Goal: Complete application form

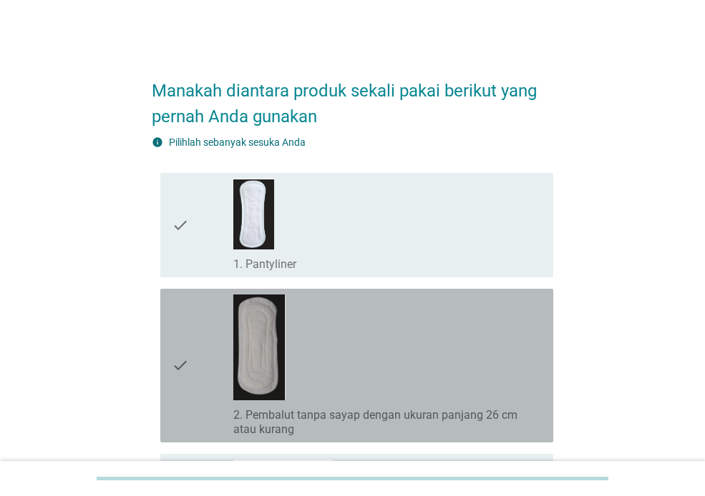
click at [368, 361] on div "check_box_outline_blank 2. Pembalut tanpa sayap dengan ukuran panjang 26 cm ata…" at bounding box center [387, 366] width 308 height 142
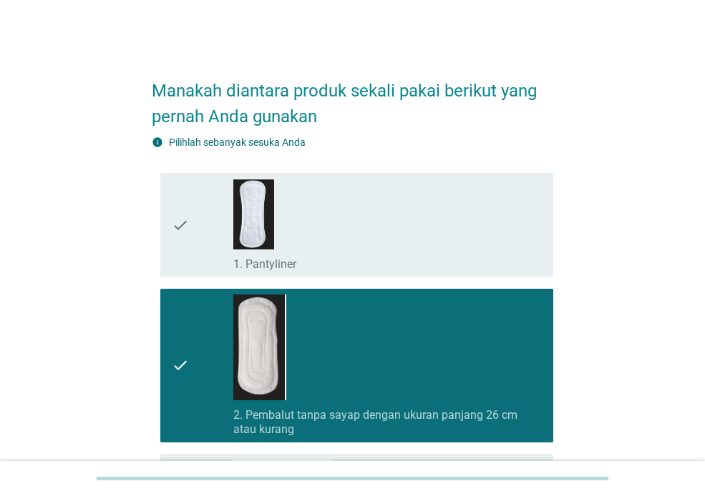
click at [394, 249] on div "check_box_outline_blank 1. Pantyliner" at bounding box center [387, 225] width 308 height 93
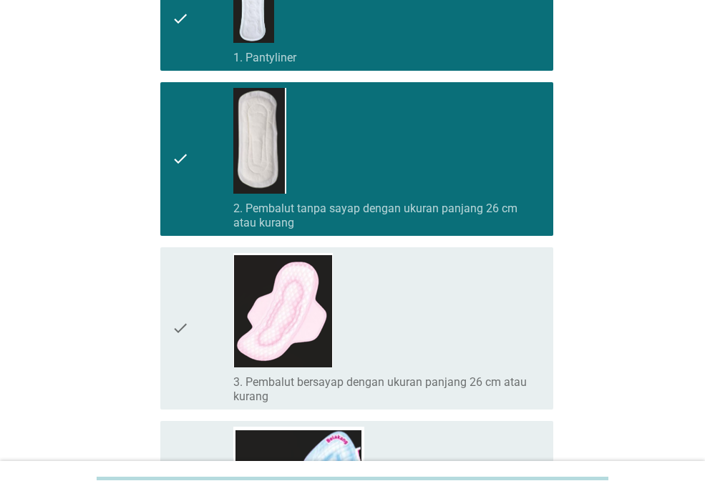
scroll to position [215, 0]
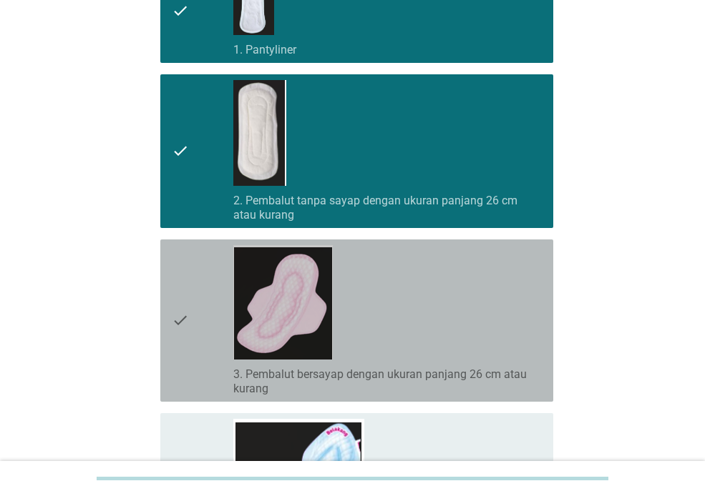
click at [414, 293] on div "check_box_outline_blank 3. Pembalut bersayap dengan ukuran panjang 26 cm atau k…" at bounding box center [387, 320] width 308 height 151
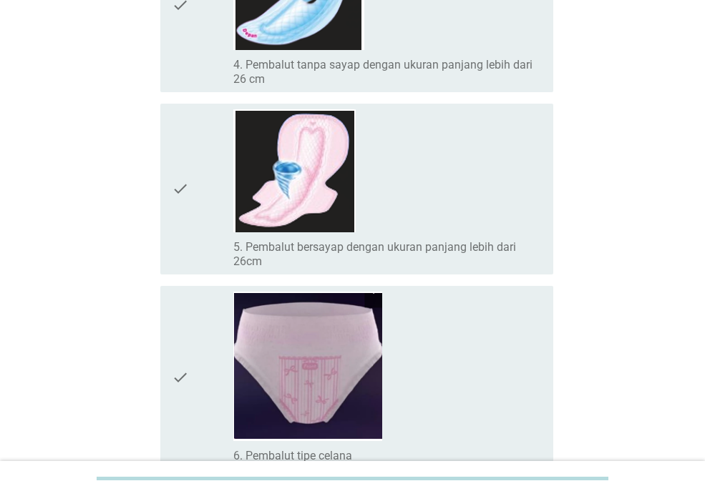
scroll to position [715, 0]
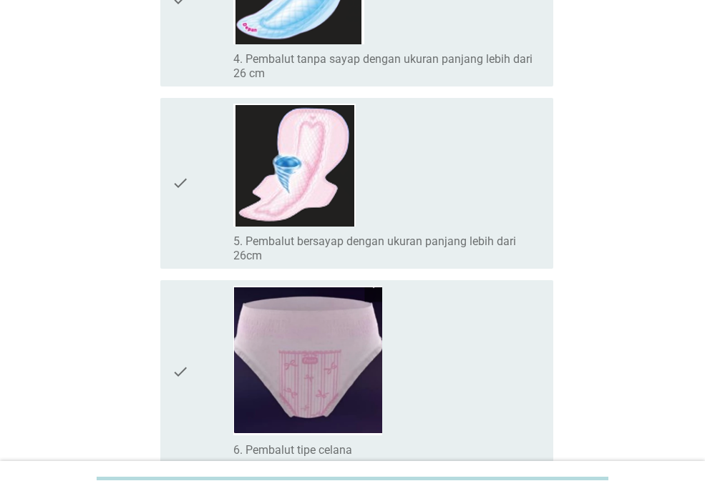
click at [433, 212] on div "check_box_outline_blank 5. Pembalut bersayap dengan ukuran panjang lebih dari 2…" at bounding box center [387, 184] width 308 height 160
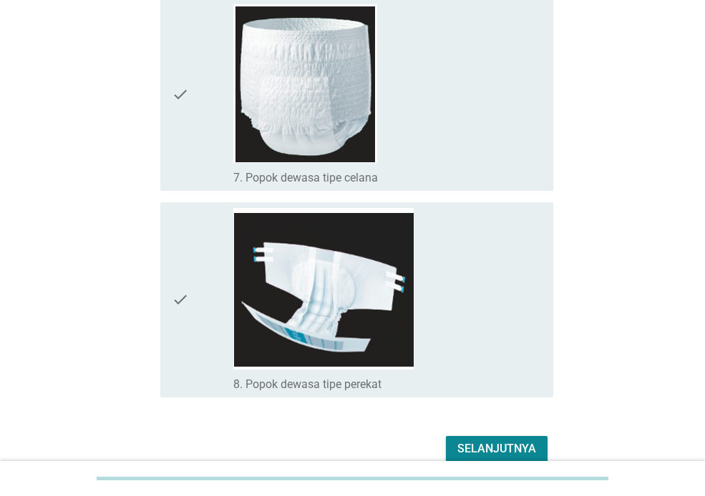
scroll to position [1260, 0]
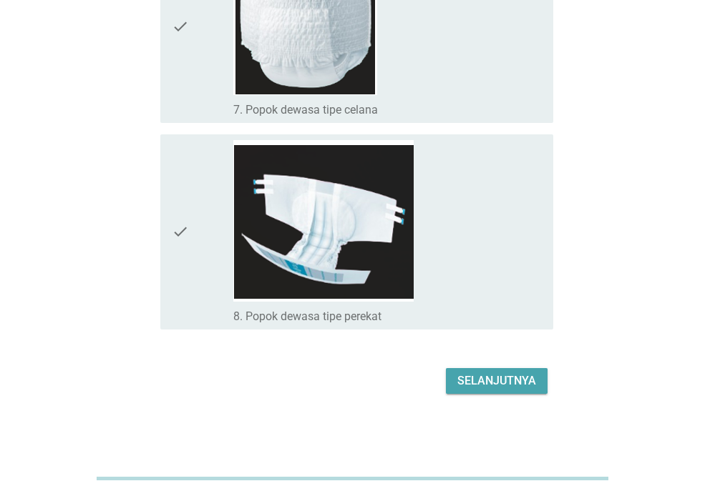
click at [513, 382] on div "Selanjutnya" at bounding box center [496, 381] width 79 height 17
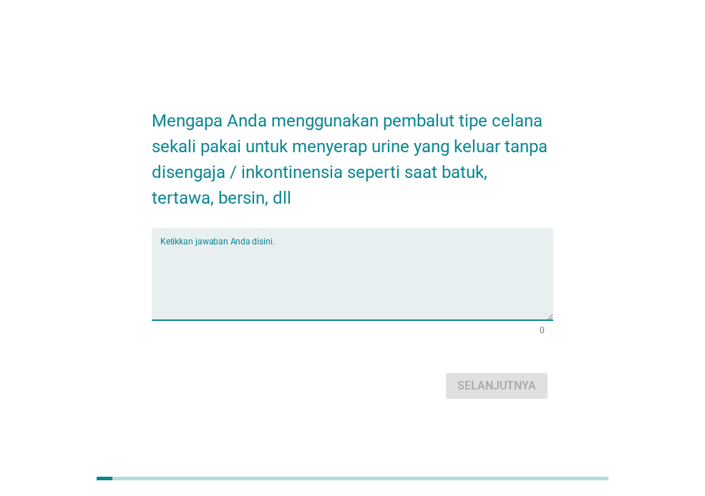
click at [316, 290] on textarea "Ketikkan jawaban Anda disini." at bounding box center [356, 282] width 393 height 75
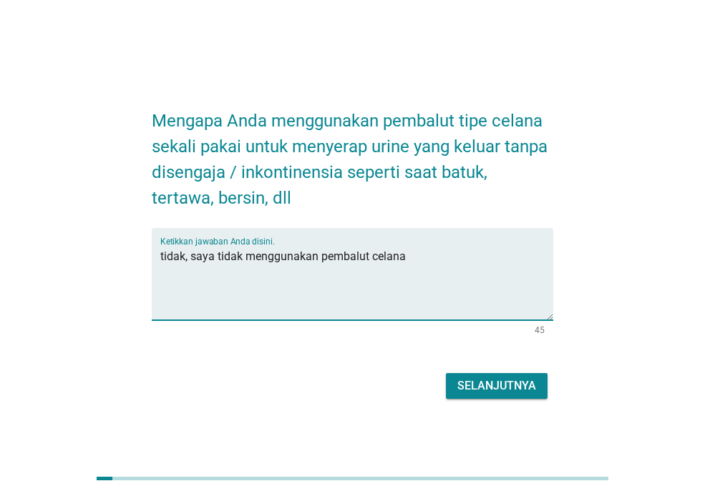
type textarea "tidak, saya tidak menggunakan pembalut celana"
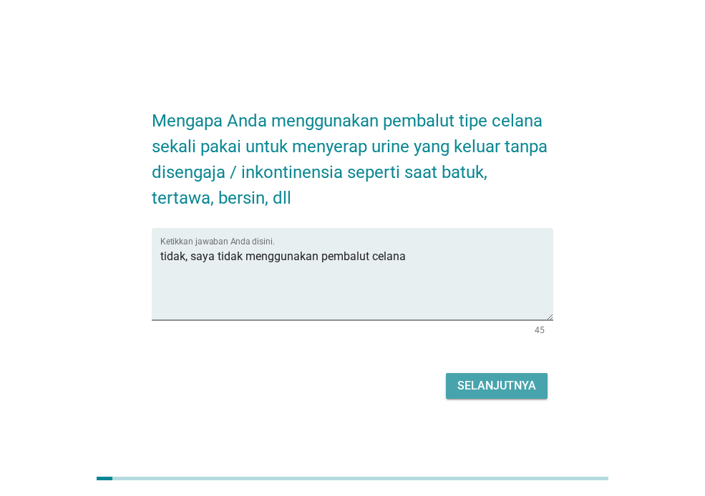
click at [527, 388] on div "Selanjutnya" at bounding box center [496, 386] width 79 height 17
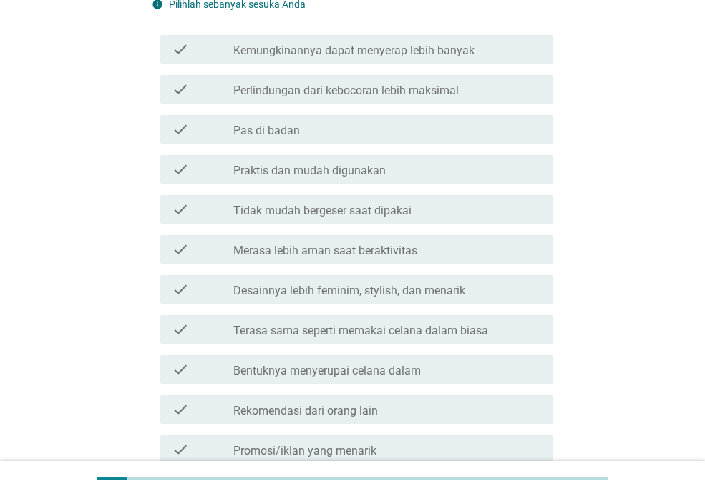
scroll to position [215, 0]
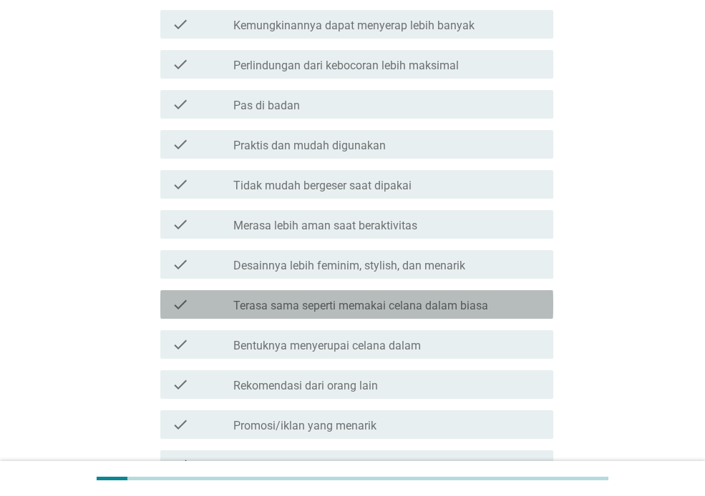
click at [435, 302] on label "Terasa sama seperti memakai celana dalam biasa" at bounding box center [360, 306] width 255 height 14
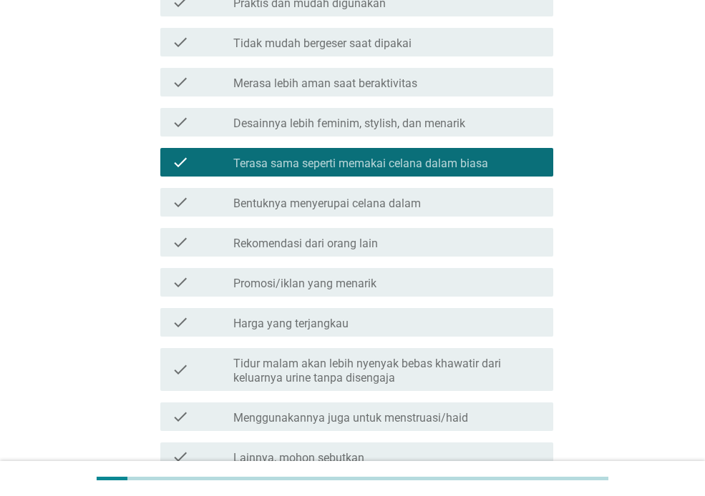
scroll to position [429, 0]
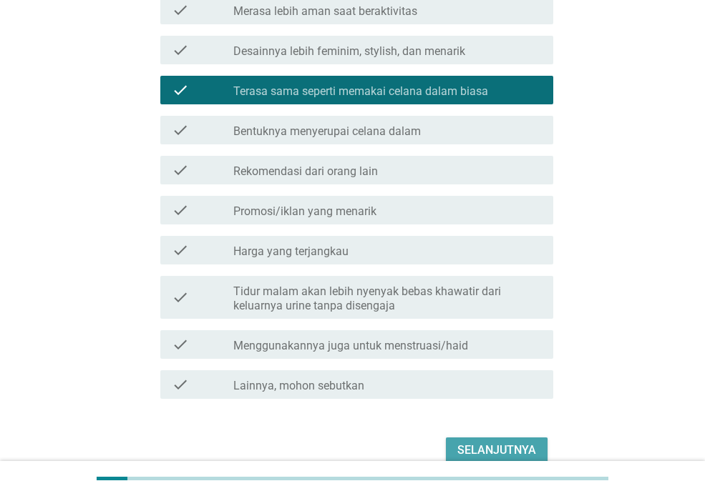
click at [516, 439] on button "Selanjutnya" at bounding box center [497, 451] width 102 height 26
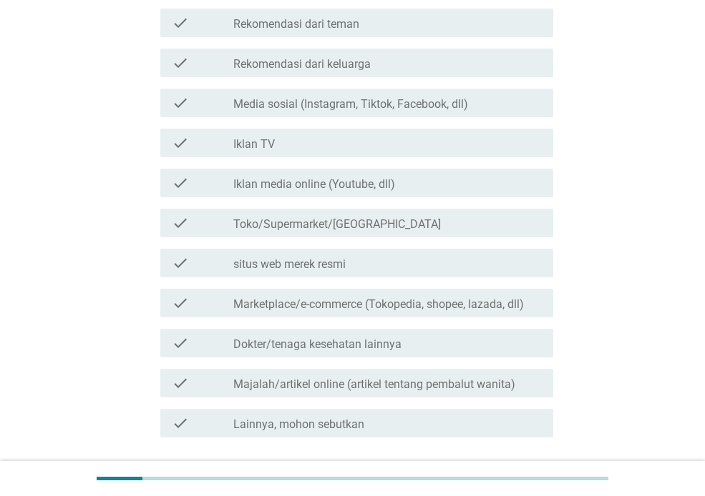
scroll to position [215, 0]
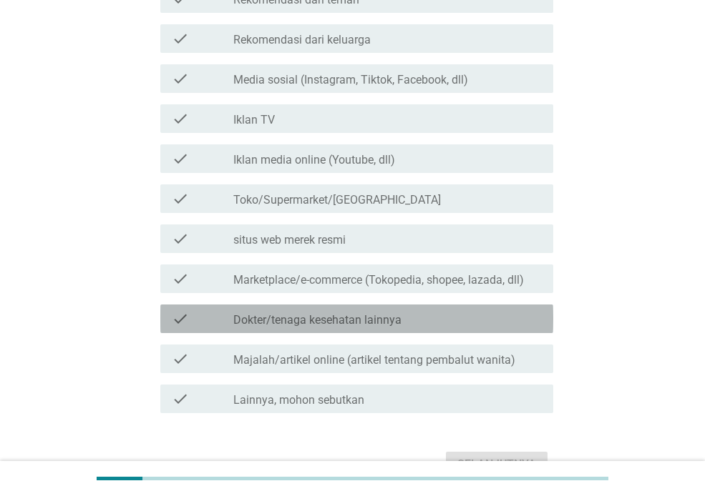
click at [366, 315] on label "Dokter/tenaga kesehatan lainnya" at bounding box center [317, 320] width 168 height 14
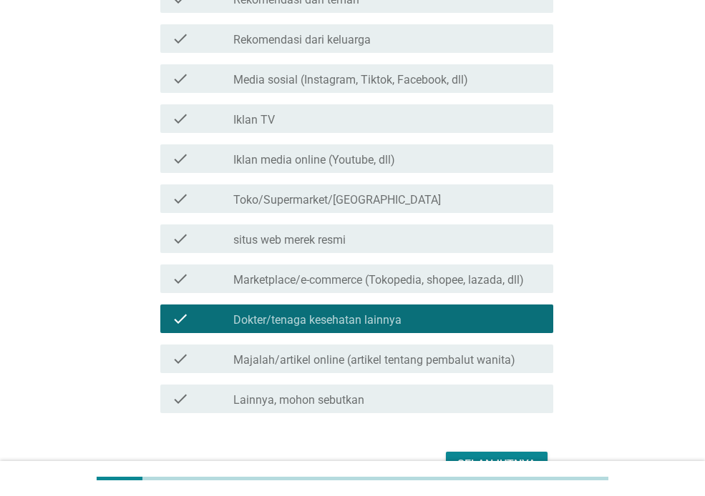
click at [461, 451] on div "Selanjutnya" at bounding box center [352, 465] width 401 height 34
click at [467, 459] on div "Selanjutnya" at bounding box center [496, 464] width 79 height 17
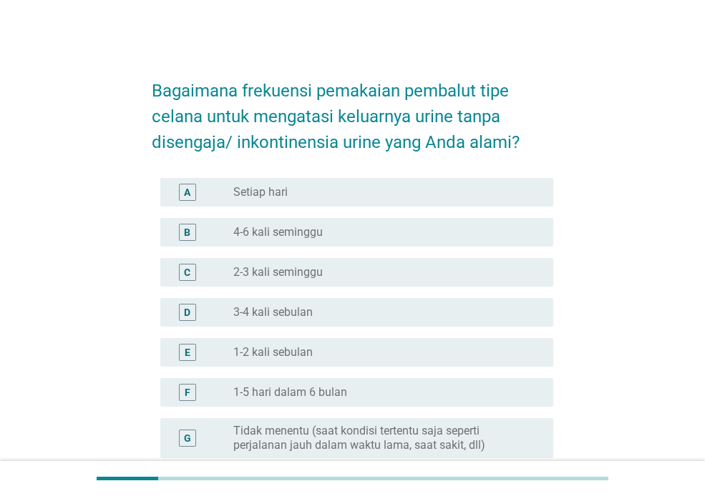
click at [463, 429] on label "Tidak menentu (saat kondisi tertentu saja seperti perjalanan jauh dalam waktu l…" at bounding box center [381, 438] width 297 height 29
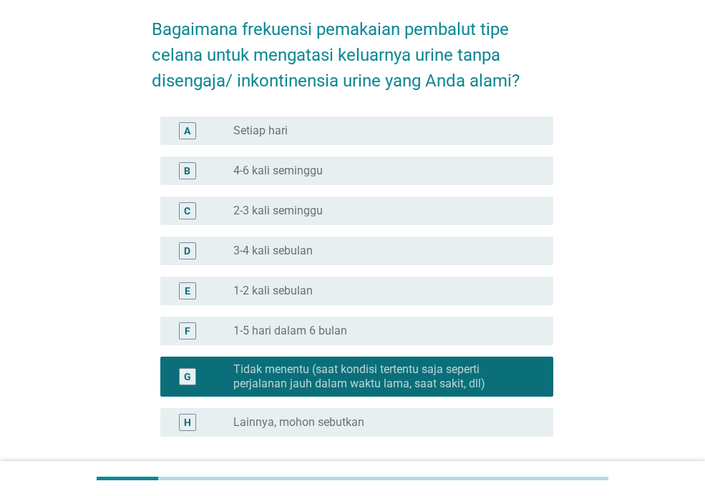
scroll to position [143, 0]
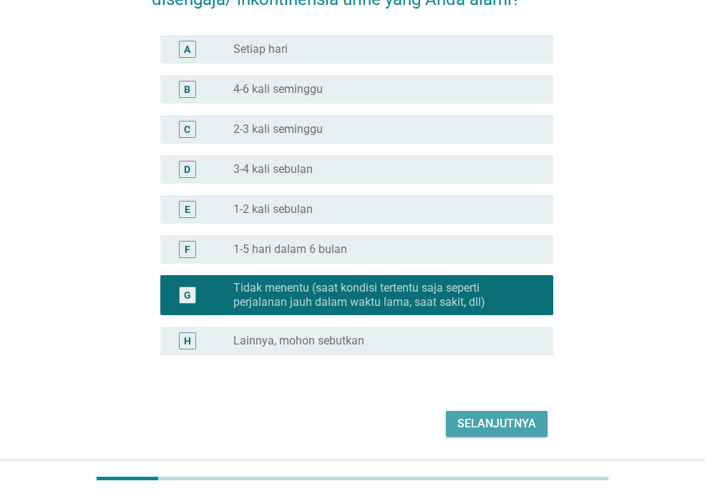
click at [484, 431] on div "Selanjutnya" at bounding box center [496, 424] width 79 height 17
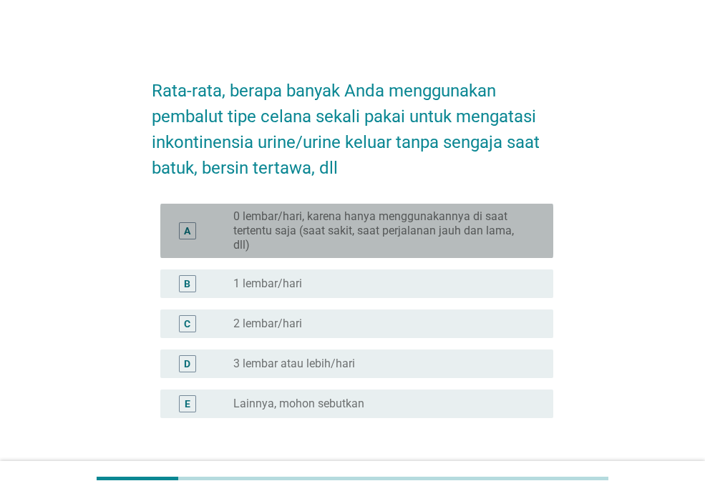
click at [479, 239] on label "0 lembar/hari, karena hanya menggunakannya di saat tertentu saja (saat sakit, s…" at bounding box center [381, 231] width 297 height 43
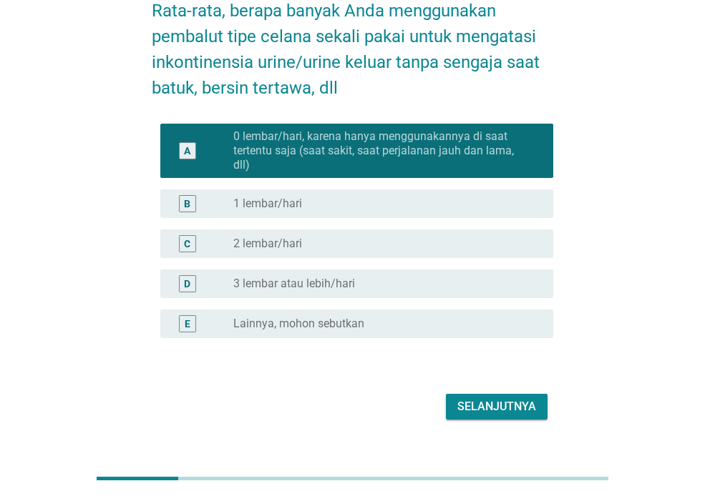
scroll to position [106, 0]
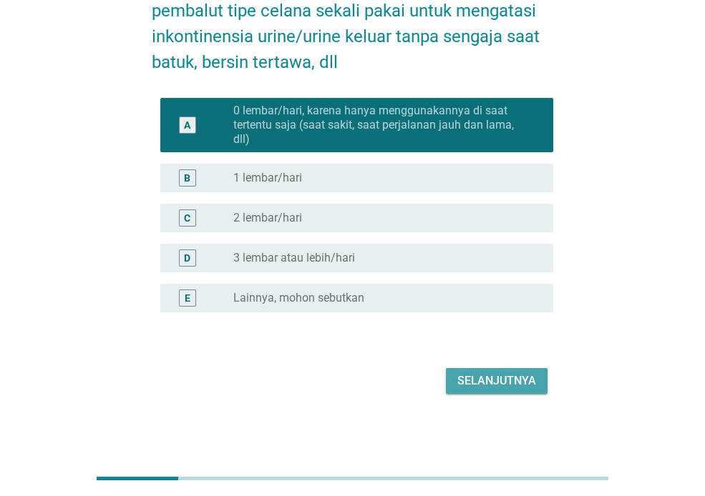
click at [506, 374] on div "Selanjutnya" at bounding box center [496, 381] width 79 height 17
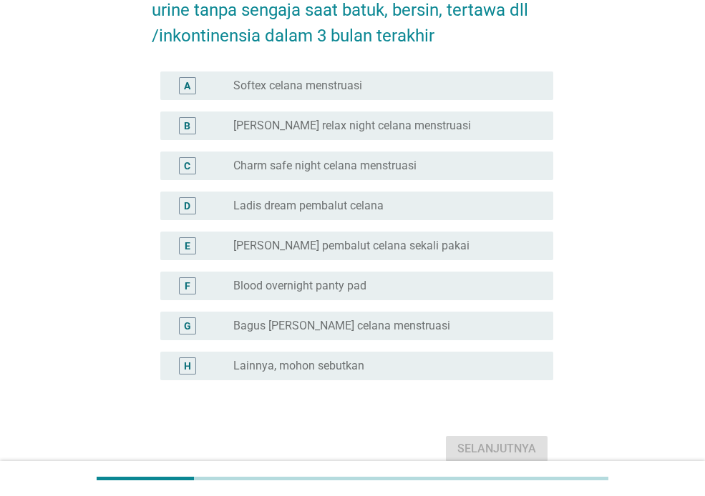
scroll to position [143, 0]
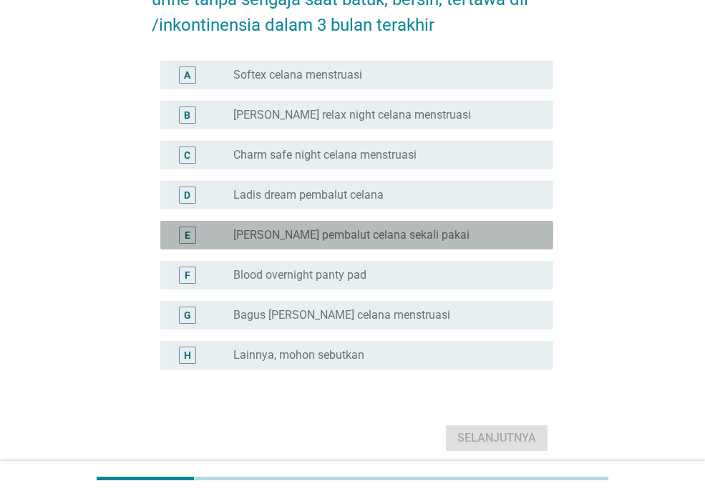
click at [448, 240] on div "radio_button_unchecked Florence pembalut celana sekali pakai" at bounding box center [381, 235] width 297 height 14
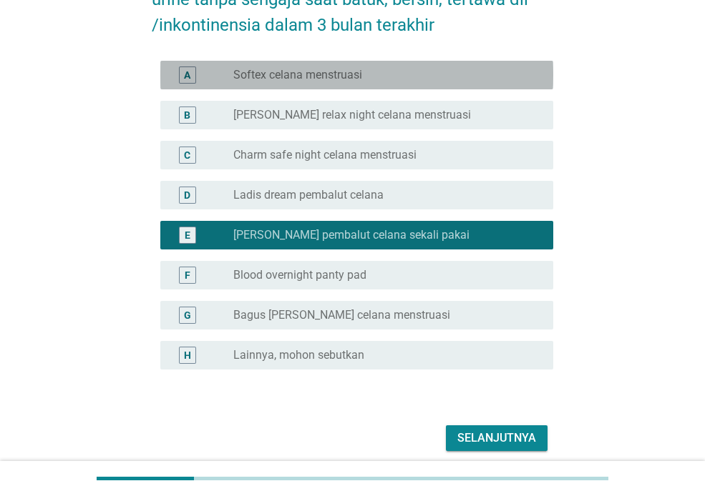
click at [454, 80] on div "radio_button_unchecked Softex celana menstruasi" at bounding box center [381, 75] width 297 height 14
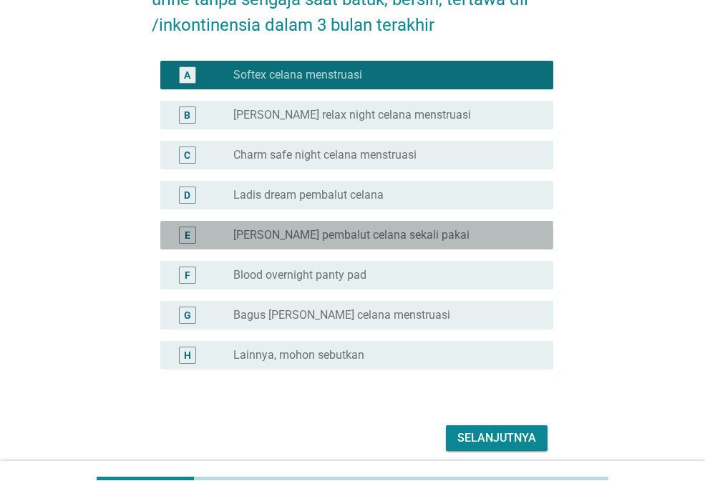
click at [448, 238] on div "radio_button_unchecked Florence pembalut celana sekali pakai" at bounding box center [381, 235] width 297 height 14
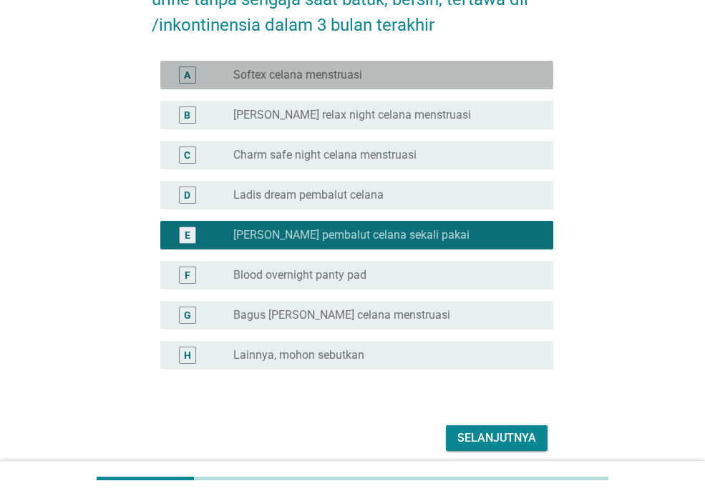
click at [387, 78] on div "radio_button_unchecked Softex celana menstruasi" at bounding box center [381, 75] width 297 height 14
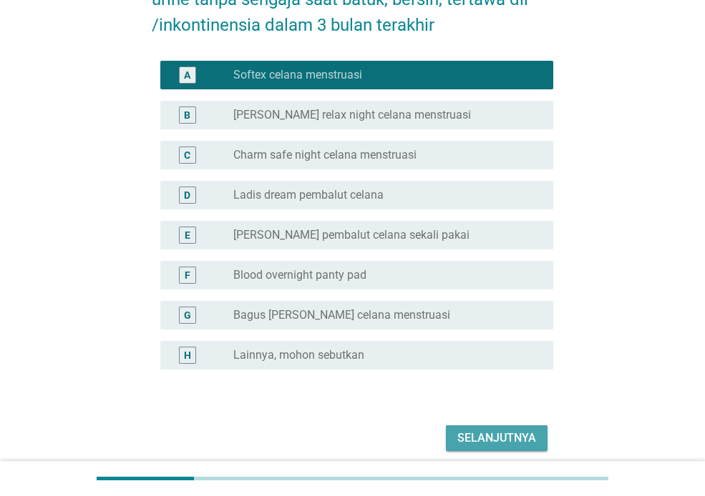
click at [454, 434] on button "Selanjutnya" at bounding box center [497, 439] width 102 height 26
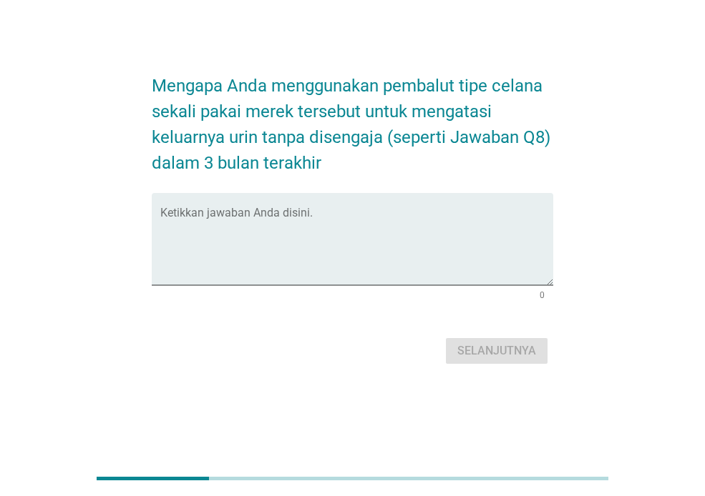
scroll to position [0, 0]
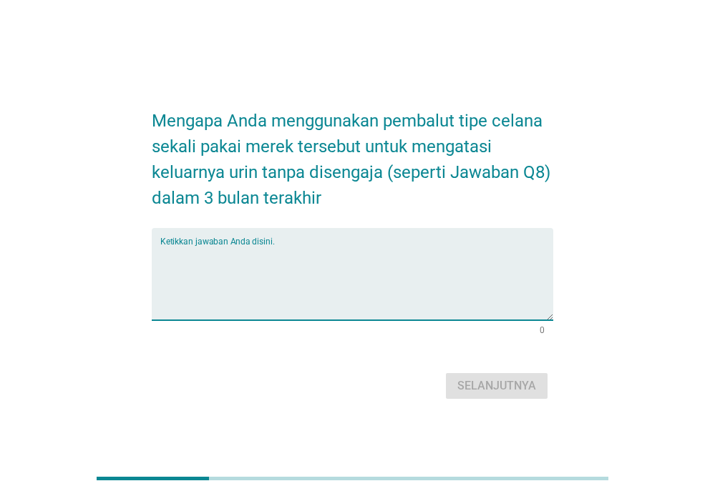
click at [461, 296] on textarea "Ketikkan jawaban Anda disini." at bounding box center [356, 282] width 393 height 75
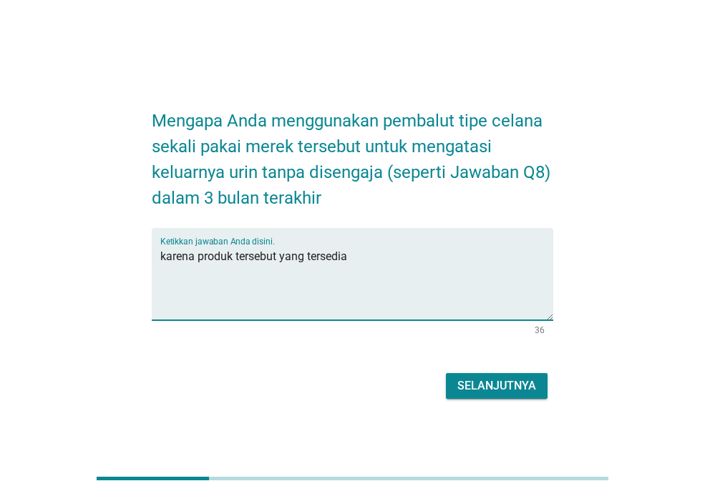
type textarea "karena produk tersebut yang tersedia"
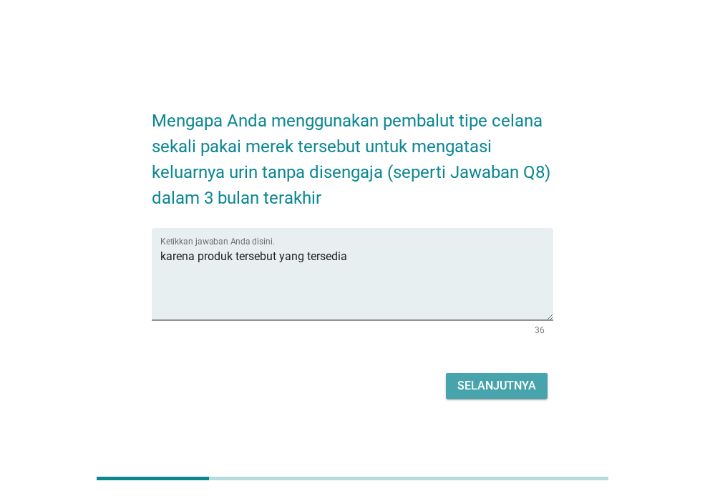
click at [468, 383] on div "Selanjutnya" at bounding box center [496, 386] width 79 height 17
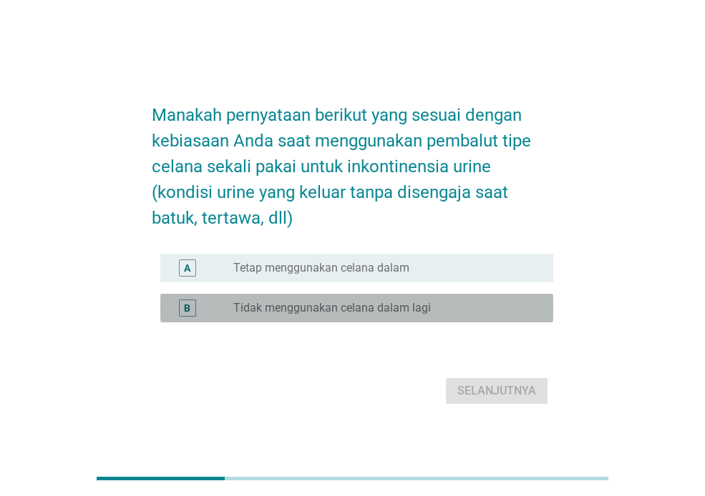
click at [435, 305] on div "radio_button_unchecked Tidak menggunakan celana dalam lagi" at bounding box center [381, 308] width 297 height 14
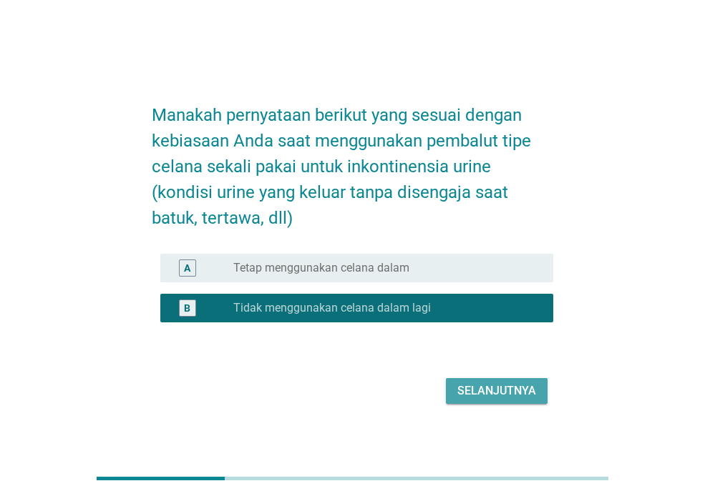
click at [480, 391] on div "Selanjutnya" at bounding box center [496, 391] width 79 height 17
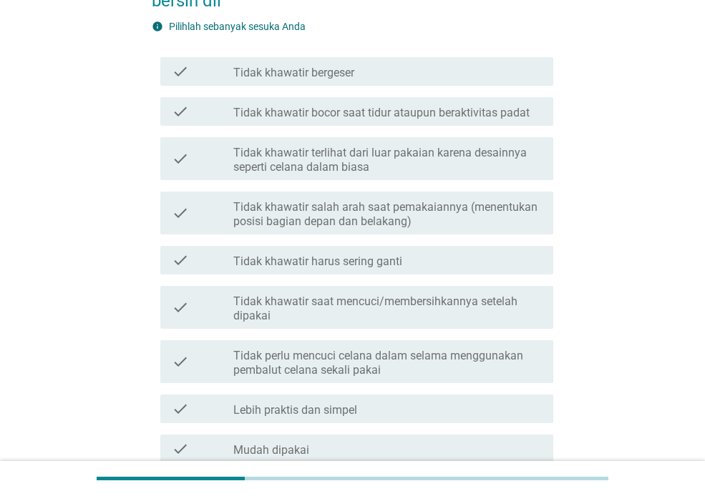
scroll to position [215, 0]
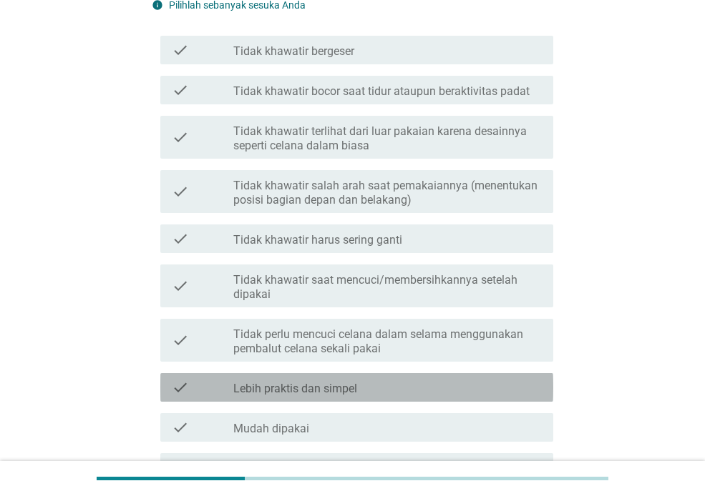
click at [435, 380] on div "check_box_outline_blank Lebih praktis dan simpel" at bounding box center [387, 387] width 308 height 17
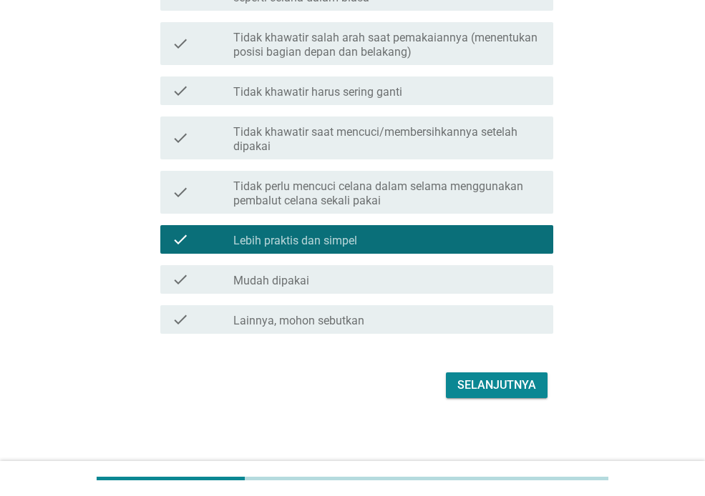
scroll to position [367, 0]
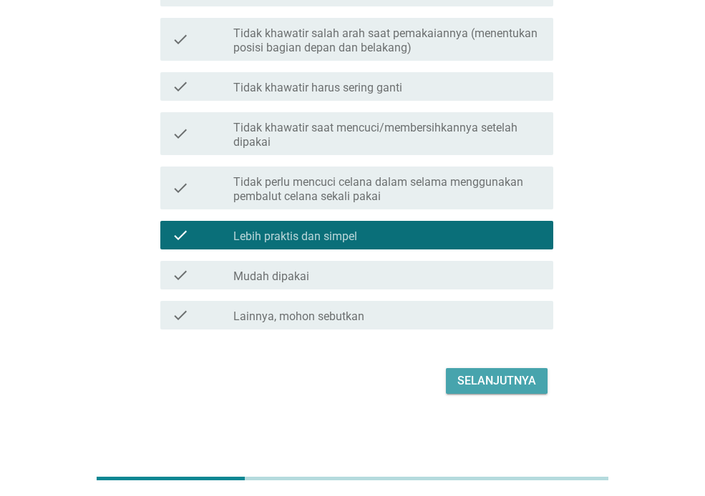
click at [466, 391] on button "Selanjutnya" at bounding box center [497, 381] width 102 height 26
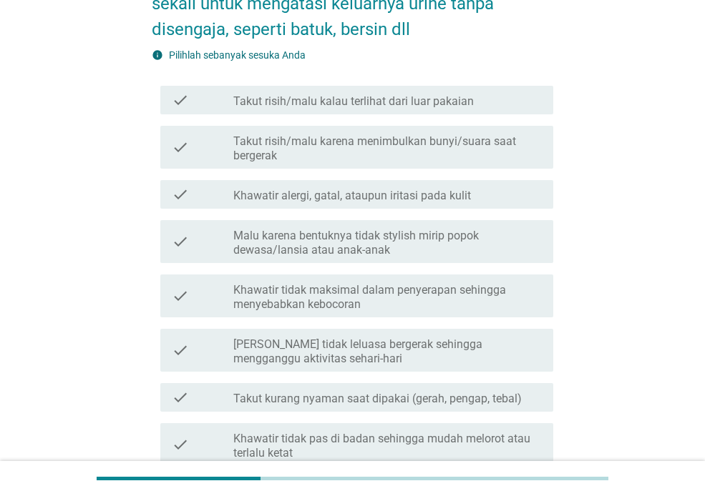
scroll to position [143, 0]
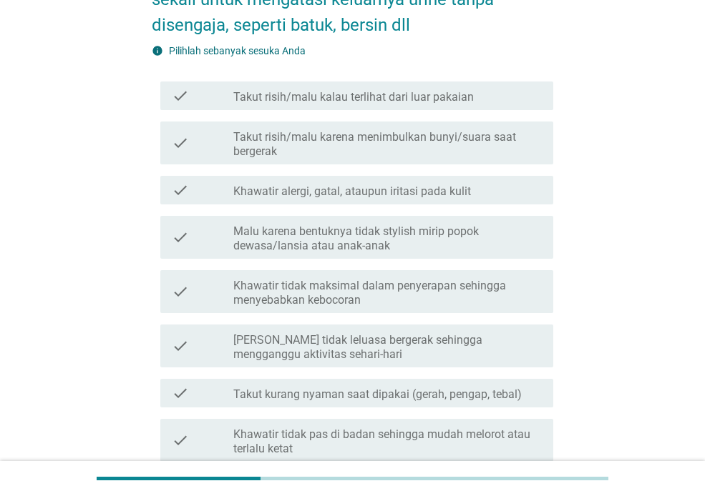
click at [481, 388] on label "Takut kurang nyaman saat dipakai (gerah, pengap, tebal)" at bounding box center [377, 395] width 288 height 14
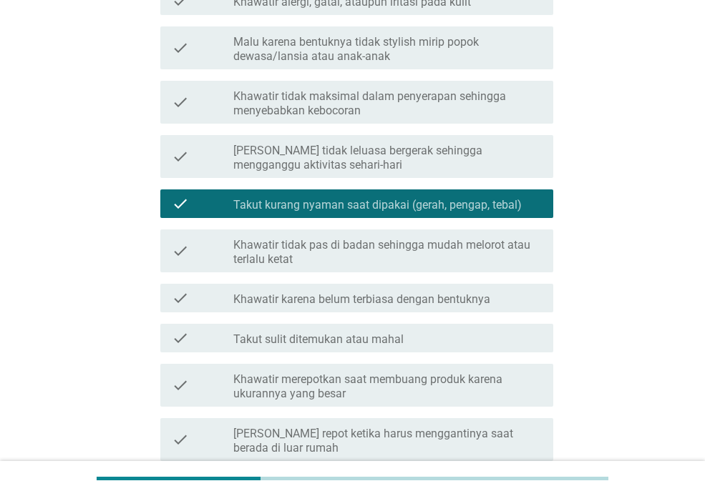
scroll to position [358, 0]
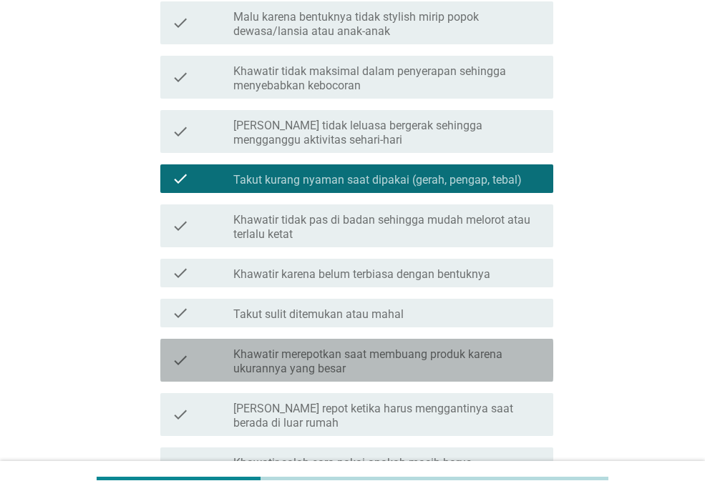
click at [471, 365] on label "Khawatir merepotkan saat membuang produk karena ukurannya yang besar" at bounding box center [387, 362] width 308 height 29
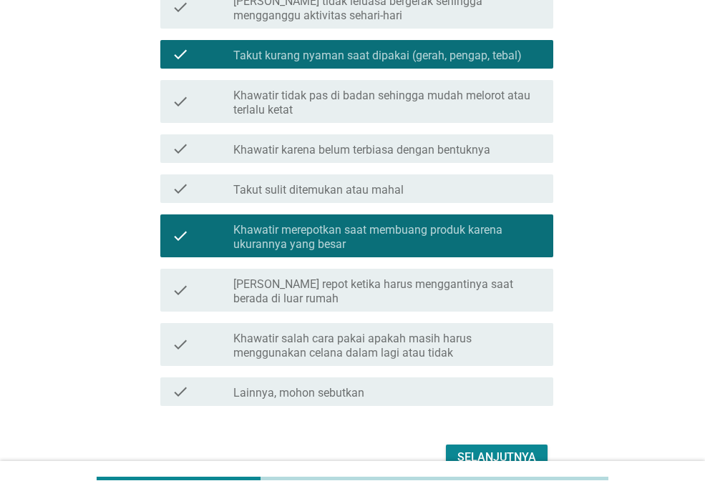
scroll to position [501, 0]
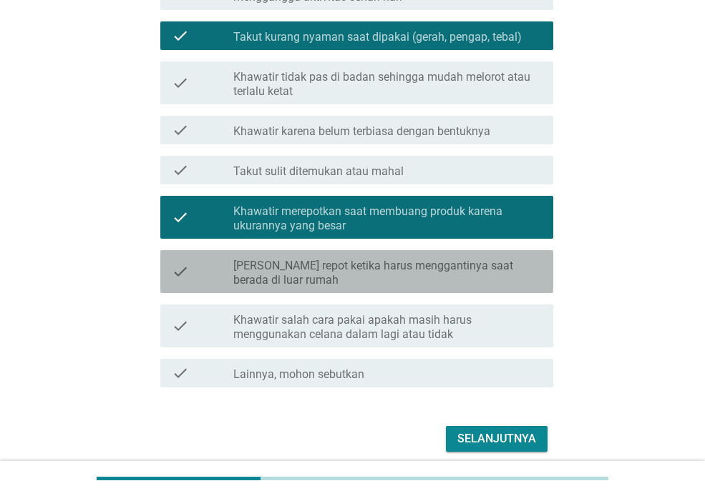
click at [481, 278] on label "[PERSON_NAME] repot ketika harus menggantinya saat berada di luar rumah" at bounding box center [387, 273] width 308 height 29
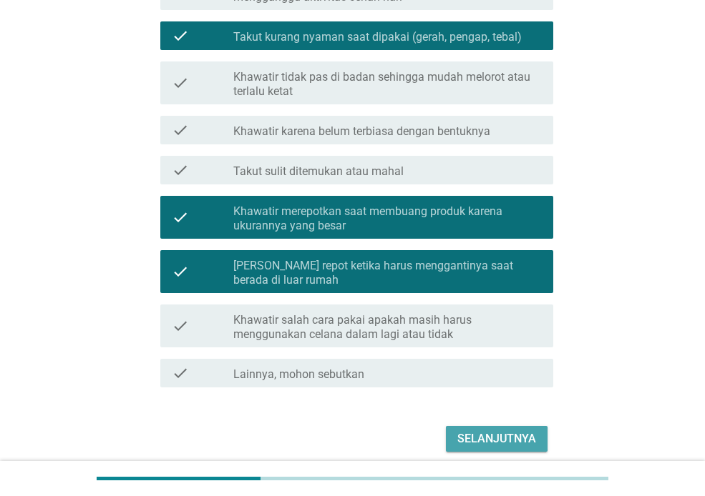
click at [504, 434] on div "Selanjutnya" at bounding box center [496, 439] width 79 height 17
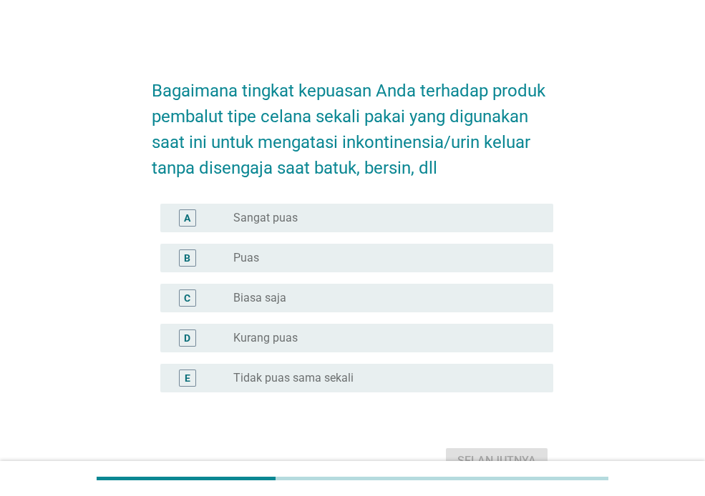
click at [386, 299] on div "radio_button_unchecked Biasa saja" at bounding box center [381, 298] width 297 height 14
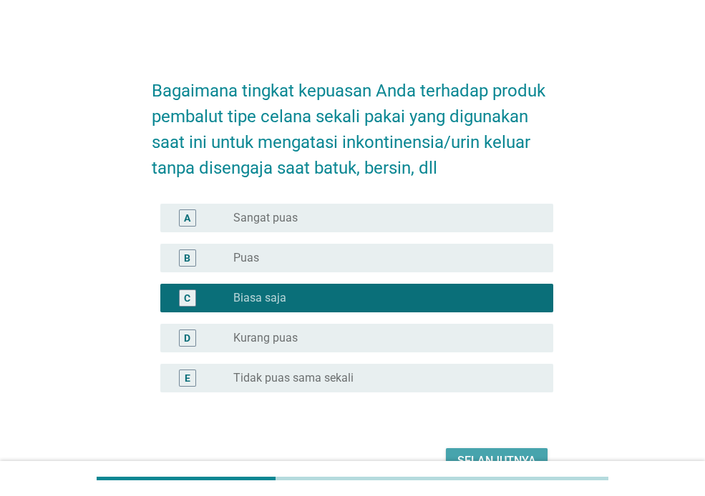
click at [478, 453] on div "Selanjutnya" at bounding box center [496, 461] width 79 height 17
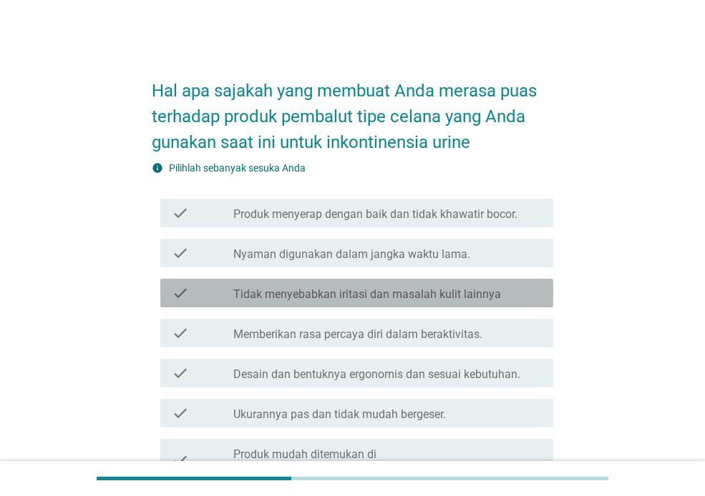
click at [486, 286] on div "check_box_outline_blank Tidak menyebabkan iritasi dan masalah kulit lainnya" at bounding box center [387, 293] width 308 height 17
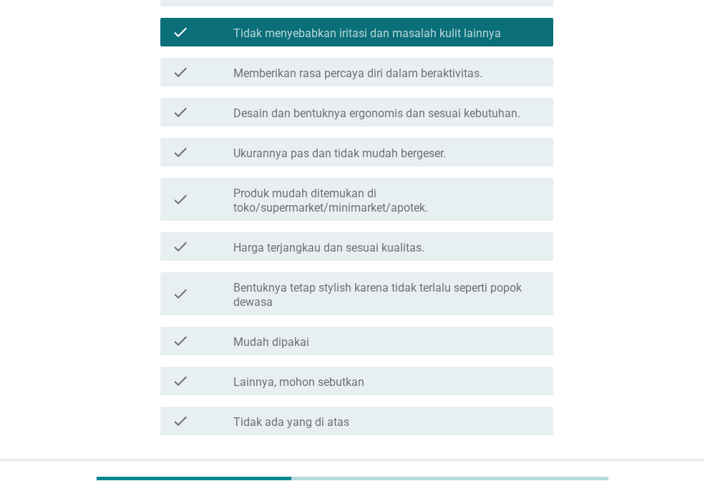
scroll to position [286, 0]
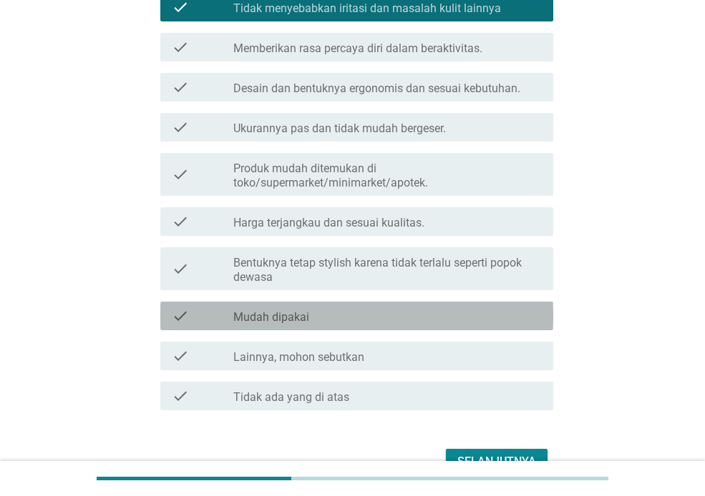
click at [451, 320] on div "check_box_outline_blank Mudah dipakai" at bounding box center [387, 316] width 308 height 17
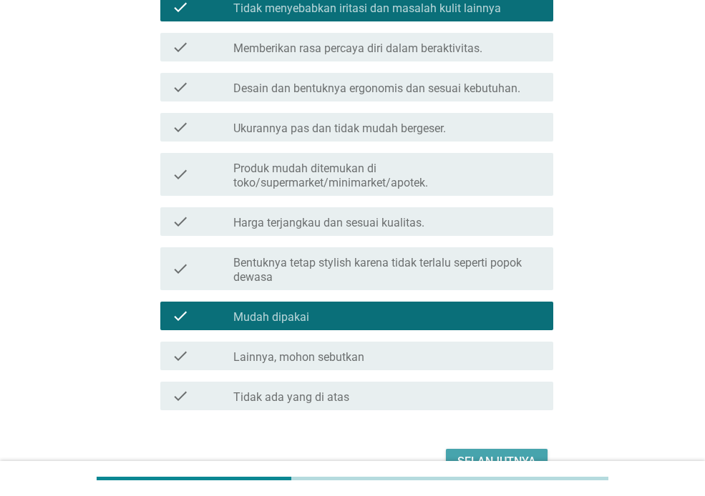
click at [512, 452] on button "Selanjutnya" at bounding box center [497, 462] width 102 height 26
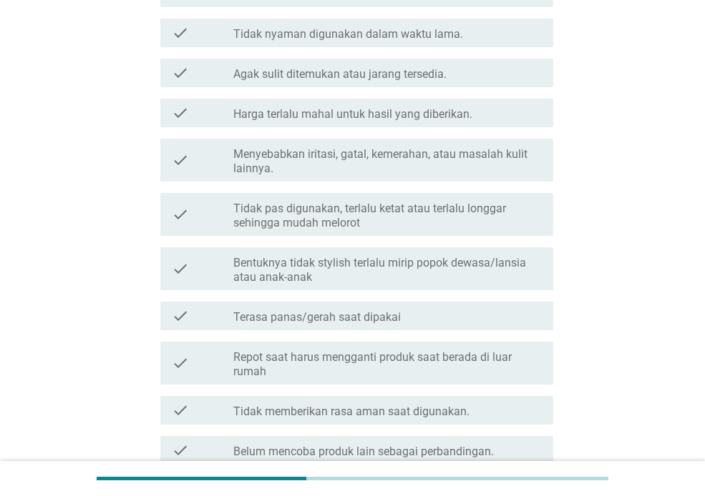
scroll to position [358, 0]
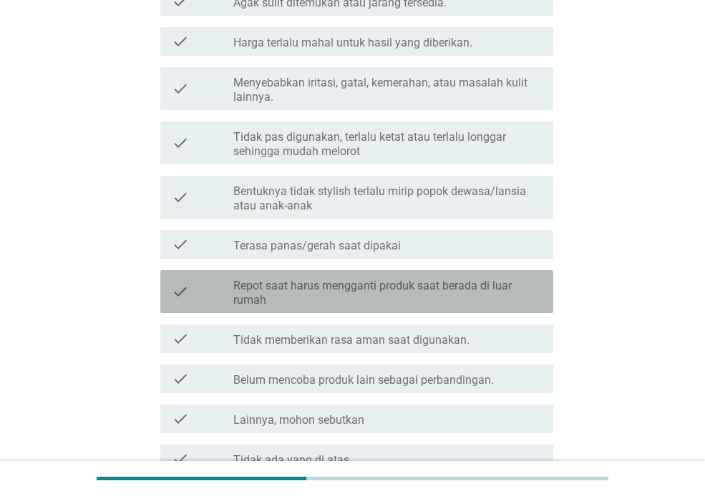
click at [431, 275] on div "check check_box_outline_blank Repot saat harus mengganti produk saat berada di …" at bounding box center [356, 291] width 393 height 43
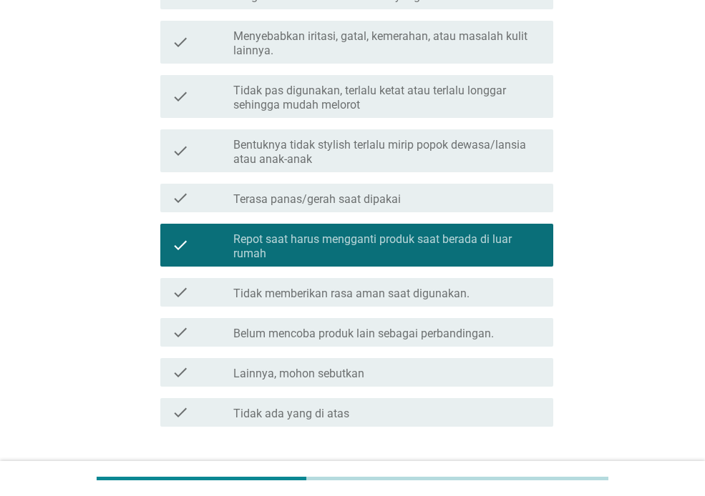
scroll to position [501, 0]
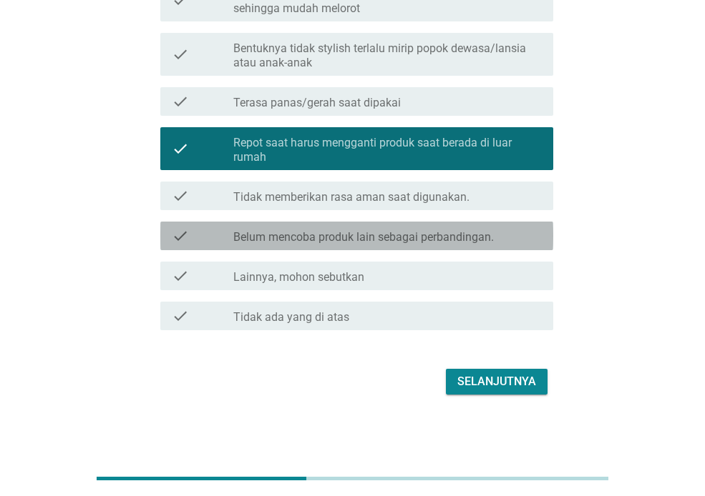
click at [477, 222] on div "check check_box_outline_blank Belum mencoba produk lain sebagai perbandingan." at bounding box center [356, 236] width 393 height 29
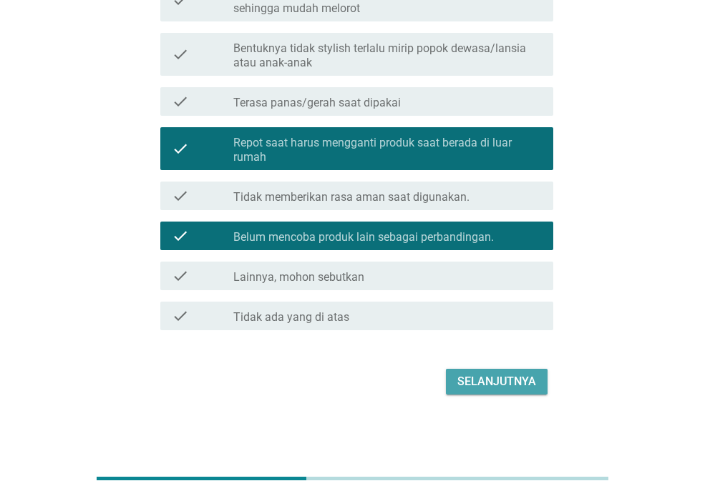
click at [523, 373] on div "Selanjutnya" at bounding box center [496, 381] width 79 height 17
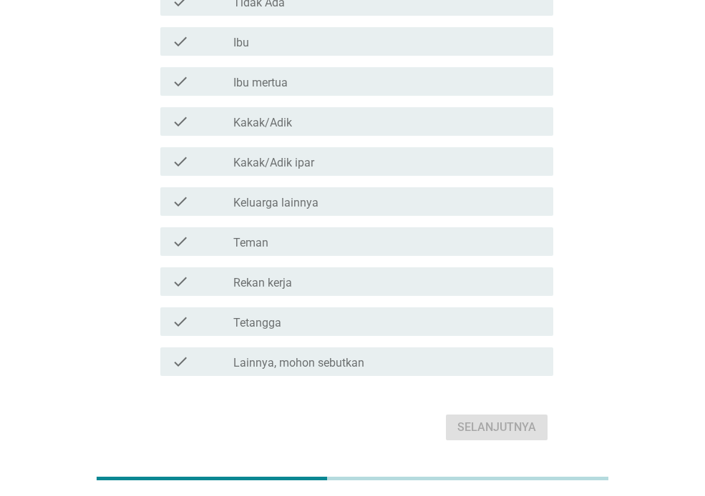
scroll to position [212, 0]
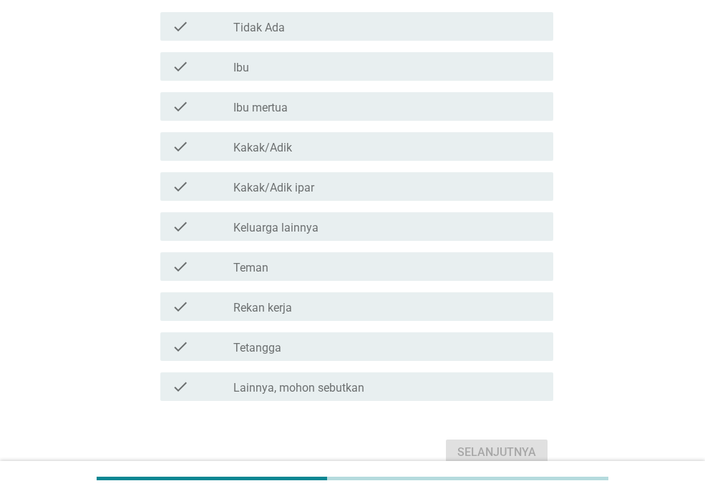
click at [356, 14] on div "check check_box_outline_blank Tidak Ada" at bounding box center [356, 26] width 393 height 29
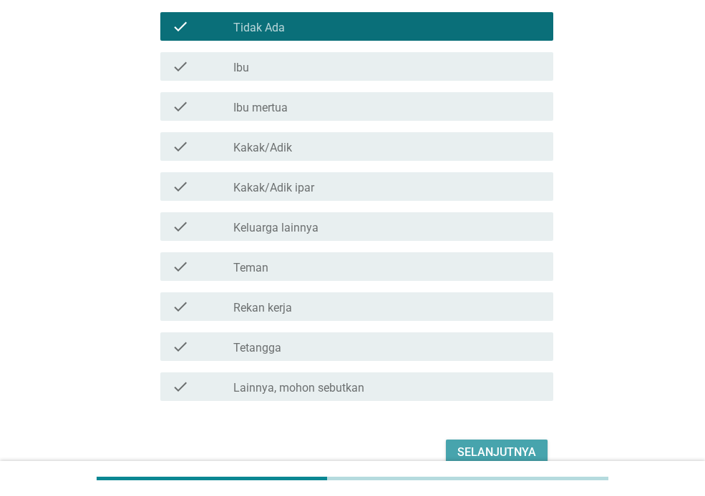
click at [476, 446] on div "Selanjutnya" at bounding box center [496, 452] width 79 height 17
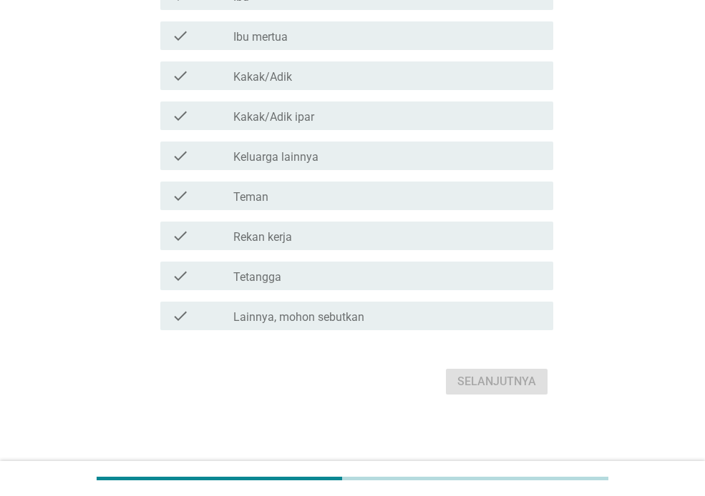
scroll to position [284, 0]
click at [343, 230] on div "check_box_outline_blank Rekan kerja" at bounding box center [387, 235] width 308 height 17
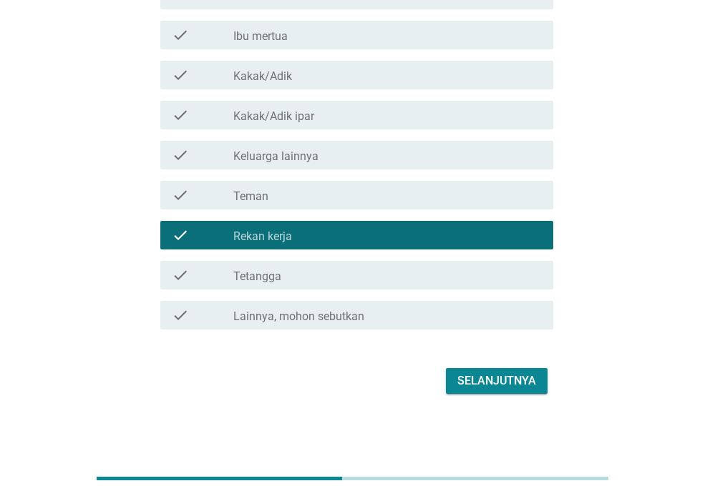
click at [352, 207] on div "check check_box_outline_blank Teman" at bounding box center [356, 195] width 393 height 29
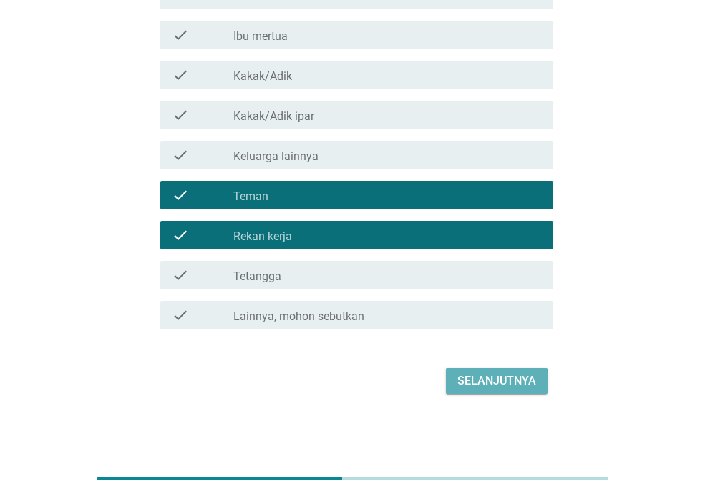
click at [488, 370] on button "Selanjutnya" at bounding box center [497, 381] width 102 height 26
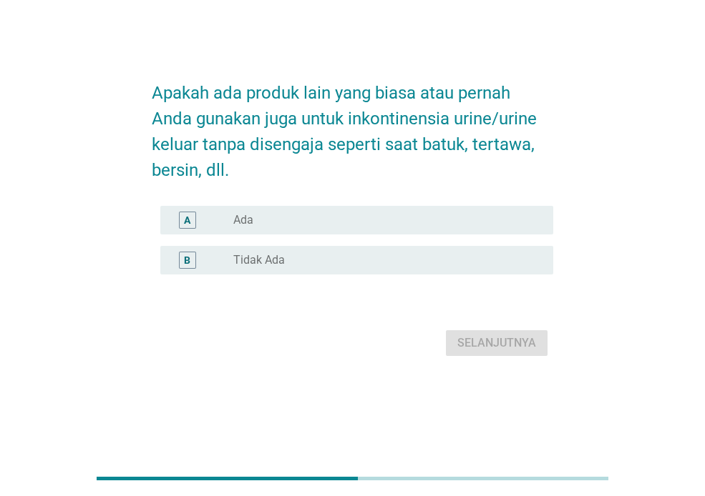
scroll to position [0, 0]
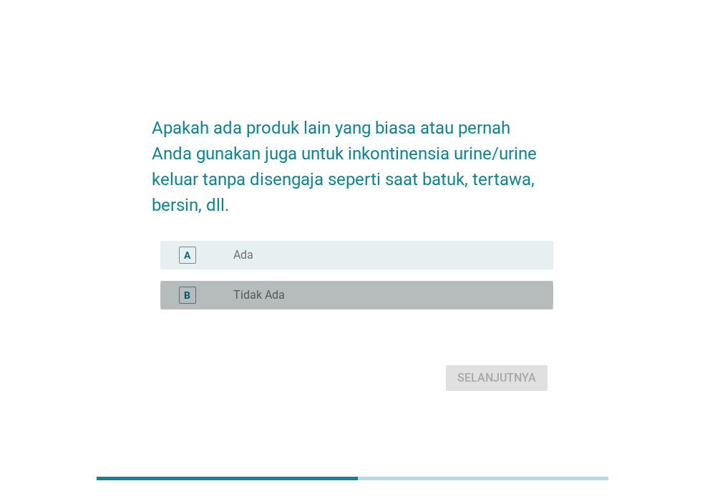
click at [310, 294] on div "radio_button_unchecked Tidak Ada" at bounding box center [381, 295] width 297 height 14
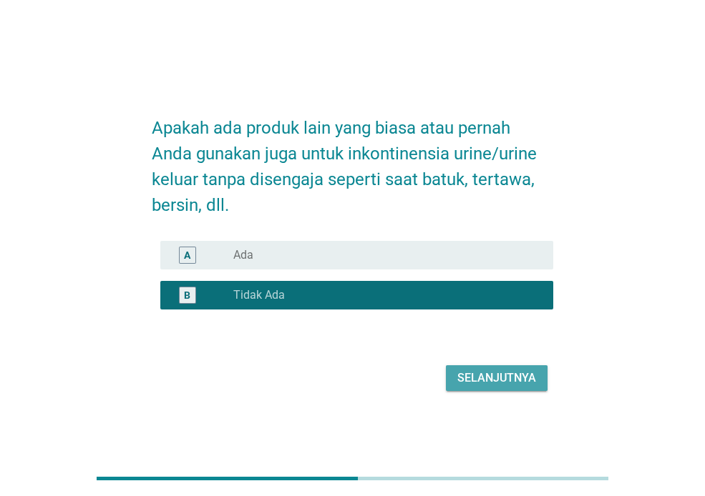
click at [459, 380] on div "Selanjutnya" at bounding box center [496, 378] width 79 height 17
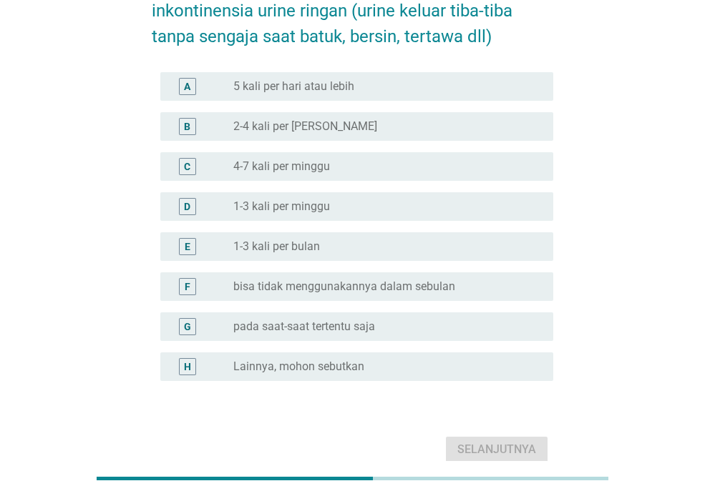
scroll to position [143, 0]
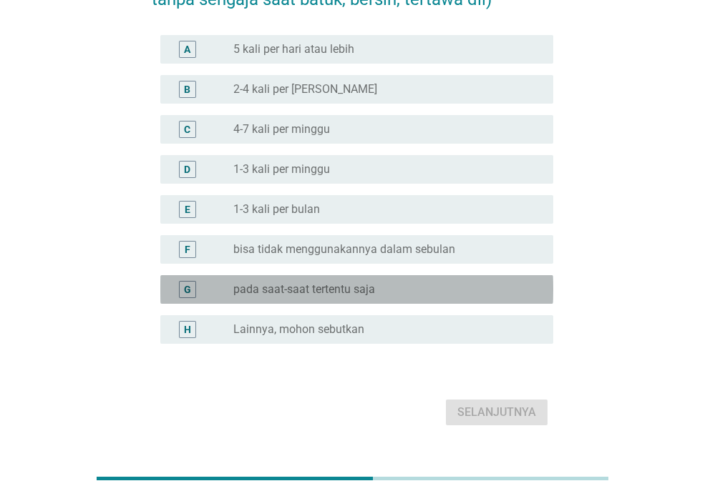
click at [416, 297] on div "radio_button_unchecked pada saat-saat tertentu saja" at bounding box center [387, 289] width 308 height 17
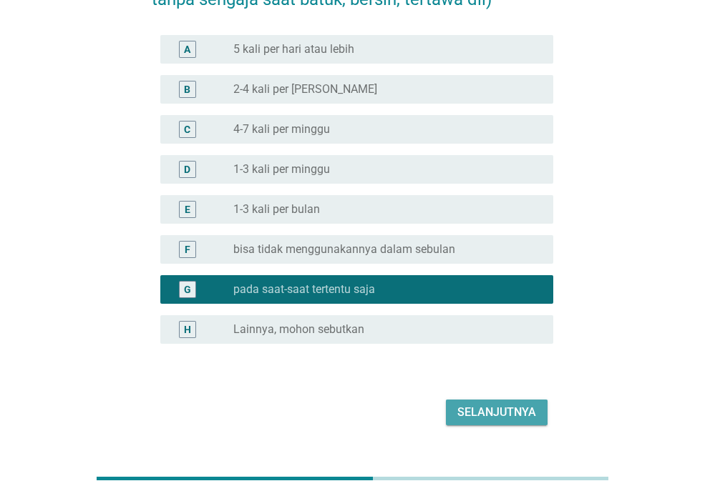
click at [472, 413] on div "Selanjutnya" at bounding box center [496, 412] width 79 height 17
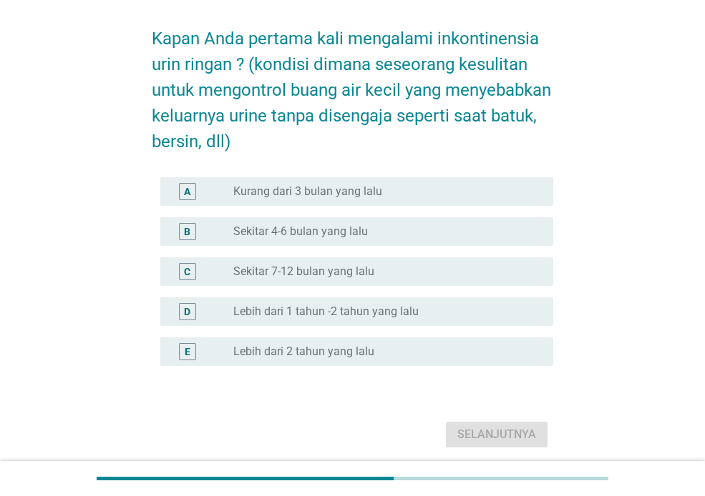
scroll to position [106, 0]
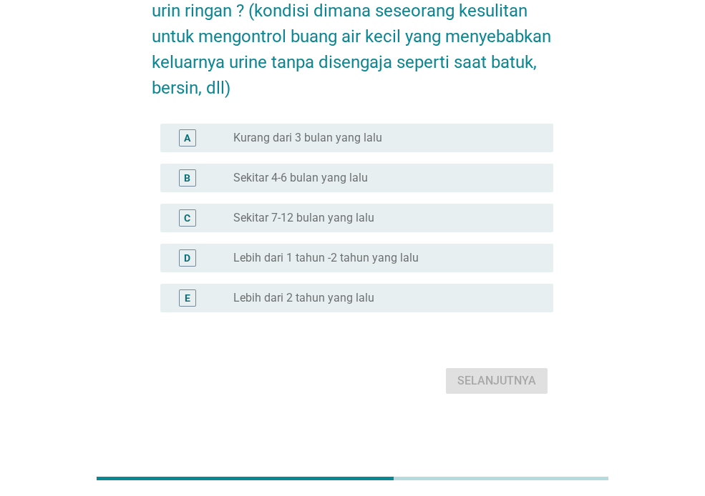
click at [403, 258] on label "Lebih dari 1 tahun -2 tahun yang lalu" at bounding box center [325, 258] width 185 height 14
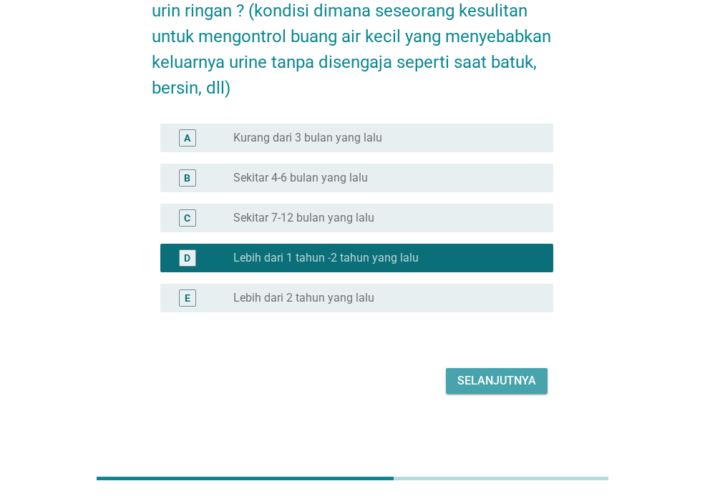
click at [495, 374] on div "Selanjutnya" at bounding box center [496, 381] width 79 height 17
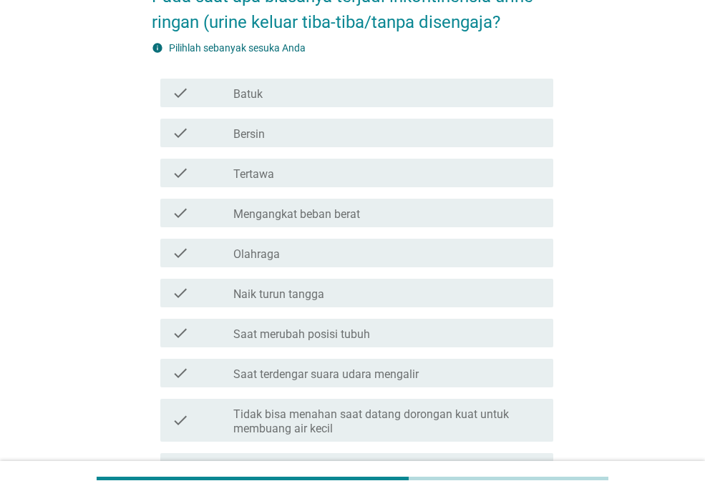
scroll to position [55, 0]
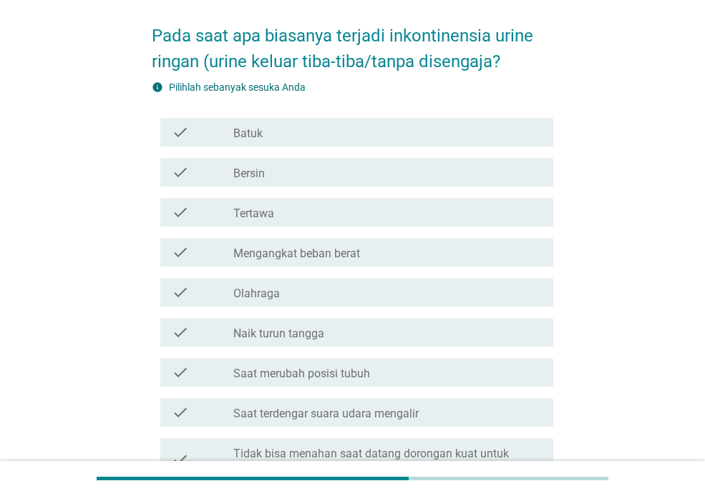
click at [438, 72] on h2 "Pada saat apa biasanya terjadi inkontinensia urine ringan (urine keluar tiba-ti…" at bounding box center [352, 42] width 401 height 66
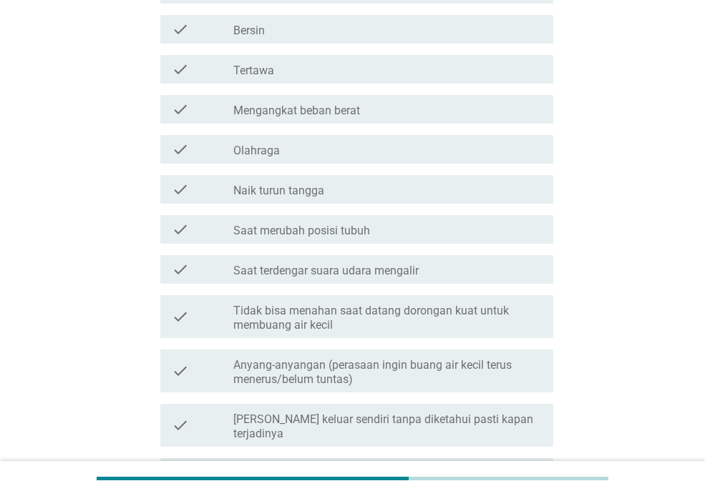
scroll to position [270, 0]
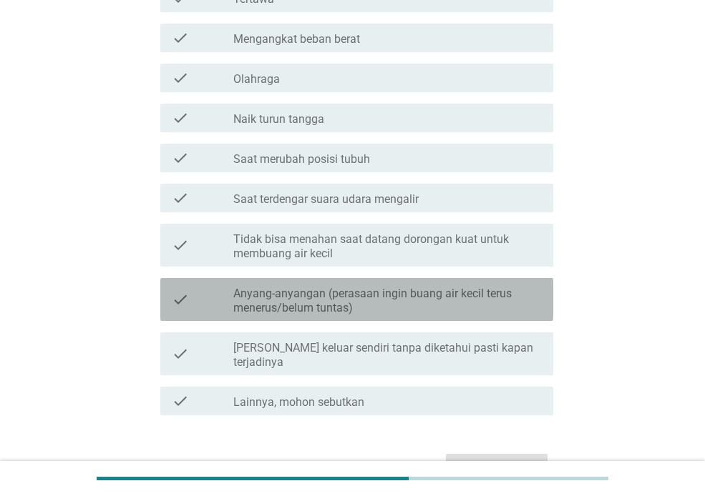
click at [419, 308] on label "Anyang-anyangan (perasaan ingin buang air kecil terus menerus/belum tuntas)" at bounding box center [387, 301] width 308 height 29
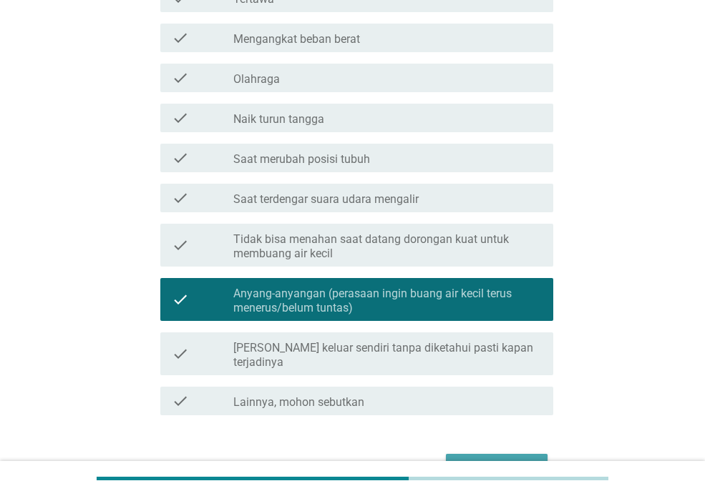
click at [501, 459] on div "Selanjutnya" at bounding box center [496, 467] width 79 height 17
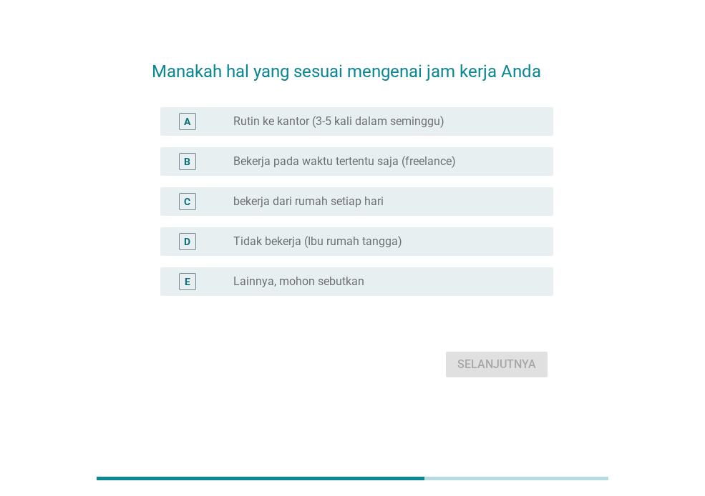
scroll to position [0, 0]
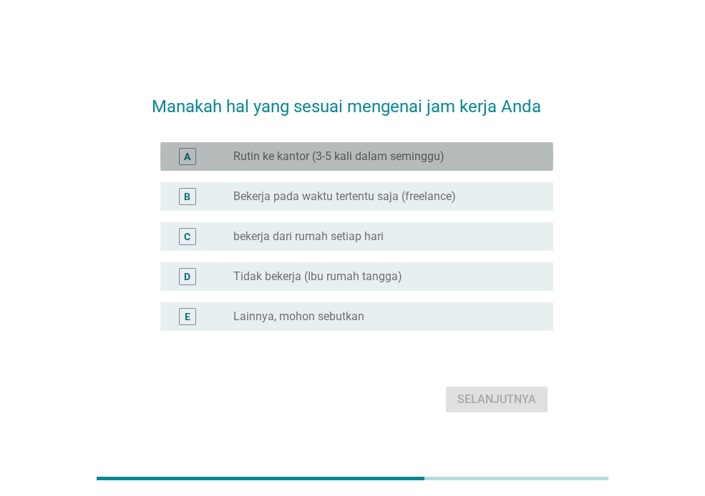
click at [395, 159] on label "Rutin ke kantor (3-5 kali dalam seminggu)" at bounding box center [338, 157] width 211 height 14
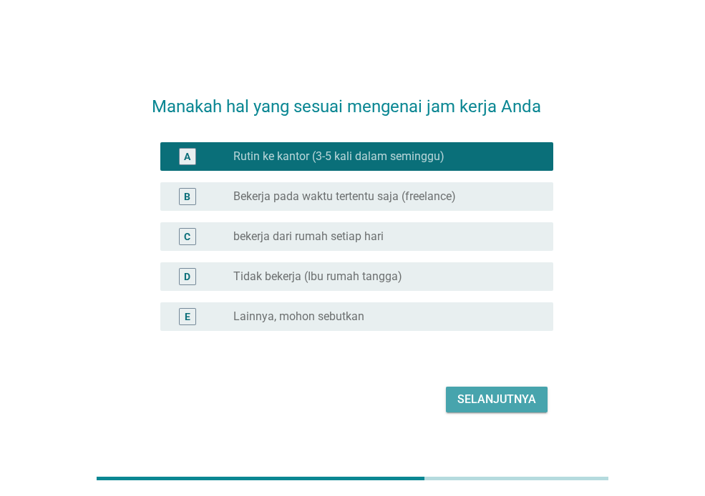
click at [485, 391] on button "Selanjutnya" at bounding box center [497, 400] width 102 height 26
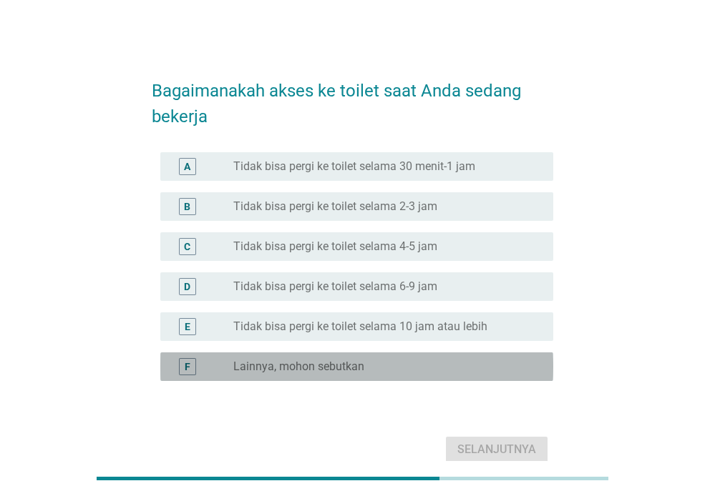
click at [353, 370] on label "Lainnya, mohon sebutkan" at bounding box center [298, 367] width 131 height 14
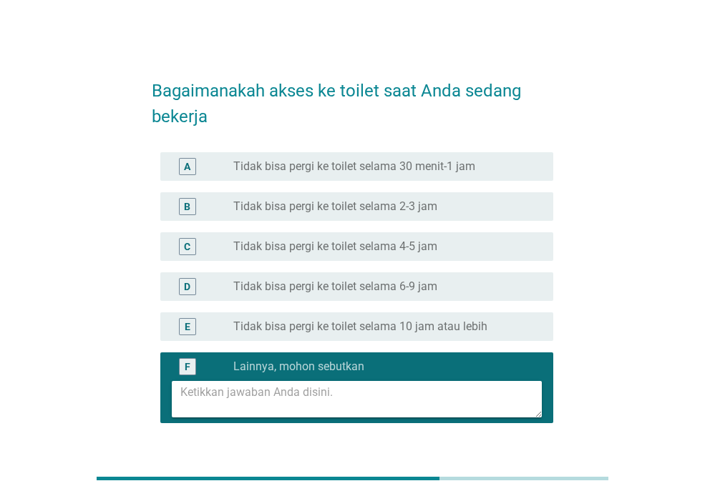
click at [335, 402] on textarea at bounding box center [360, 399] width 361 height 36
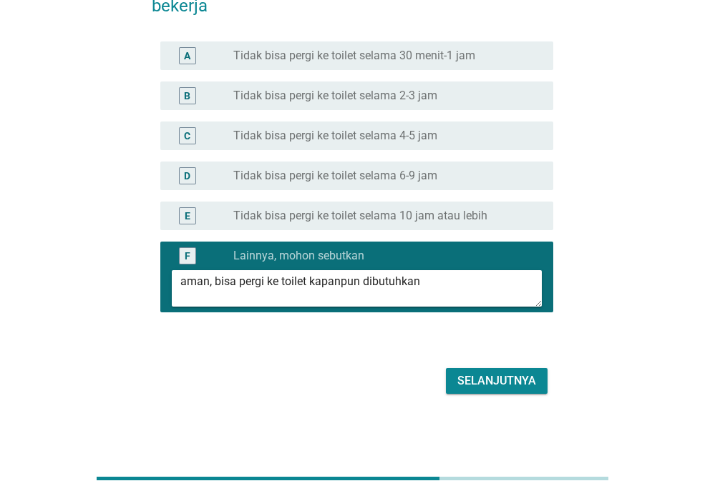
type textarea "aman, bisa pergi ke toilet kapanpun dibutuhkan"
click at [493, 381] on div "Selanjutnya" at bounding box center [496, 381] width 79 height 17
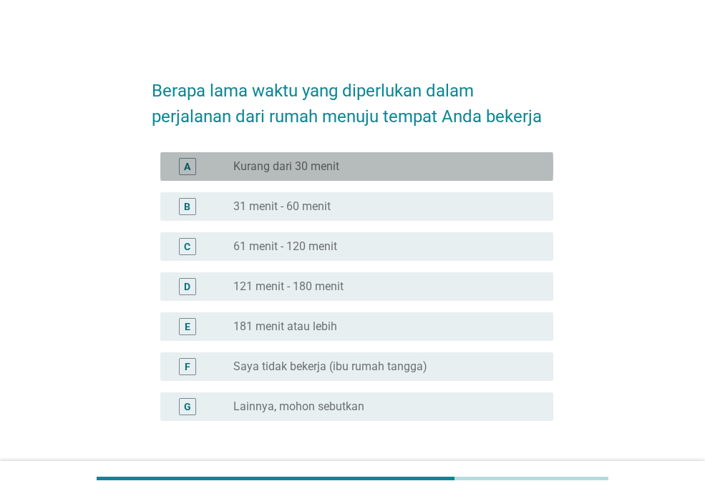
click at [371, 166] on div "radio_button_unchecked Kurang dari 30 menit" at bounding box center [381, 167] width 297 height 14
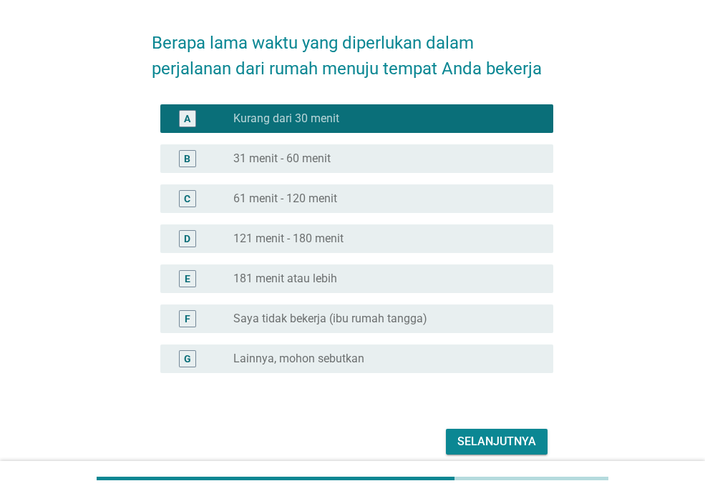
scroll to position [109, 0]
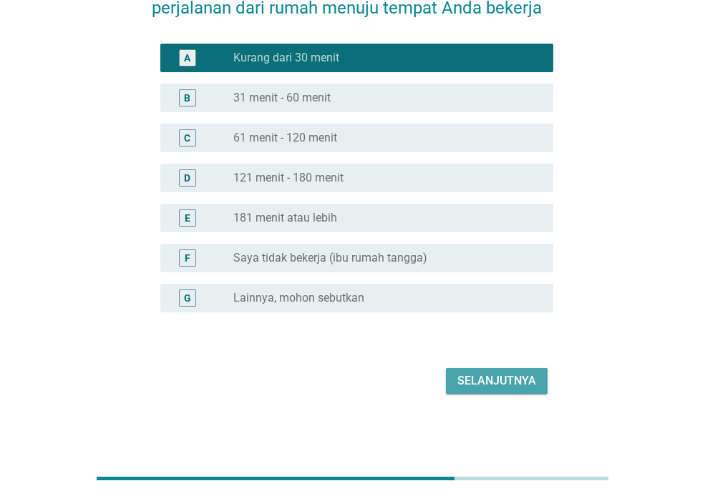
click at [532, 380] on div "Selanjutnya" at bounding box center [496, 381] width 79 height 17
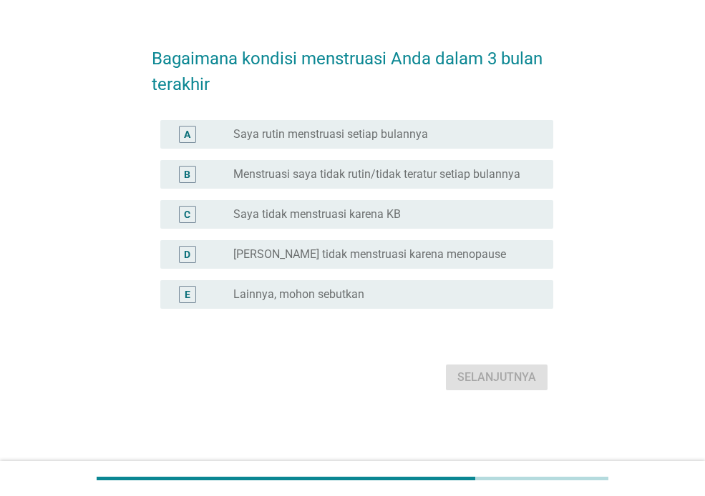
scroll to position [0, 0]
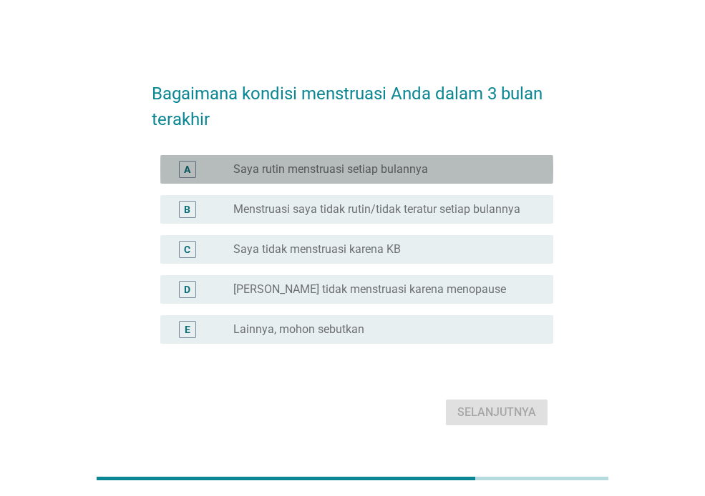
click at [345, 175] on label "Saya rutin menstruasi setiap bulannya" at bounding box center [330, 169] width 195 height 14
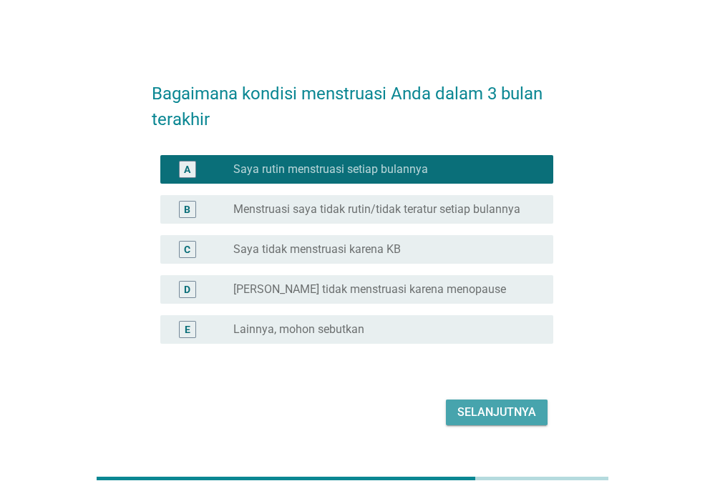
click at [476, 408] on div "Selanjutnya" at bounding box center [496, 412] width 79 height 17
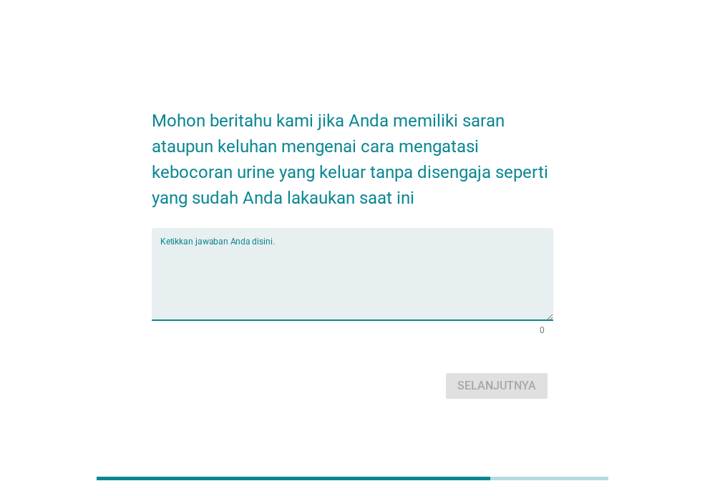
click at [361, 255] on textarea "Ketikkan jawaban Anda disini." at bounding box center [356, 282] width 393 height 75
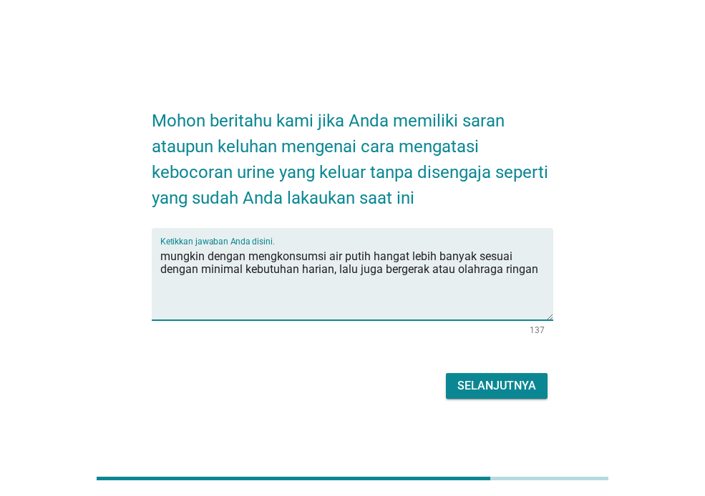
type textarea "mungkin dengan mengkonsumsi air putih hangat lebih banyak sesuai dengan minimal…"
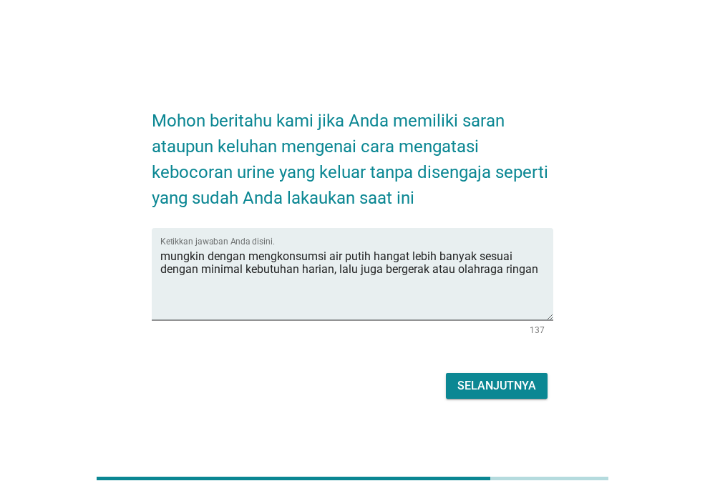
click at [517, 384] on div "Selanjutnya" at bounding box center [496, 386] width 79 height 17
